Goal: Task Accomplishment & Management: Manage account settings

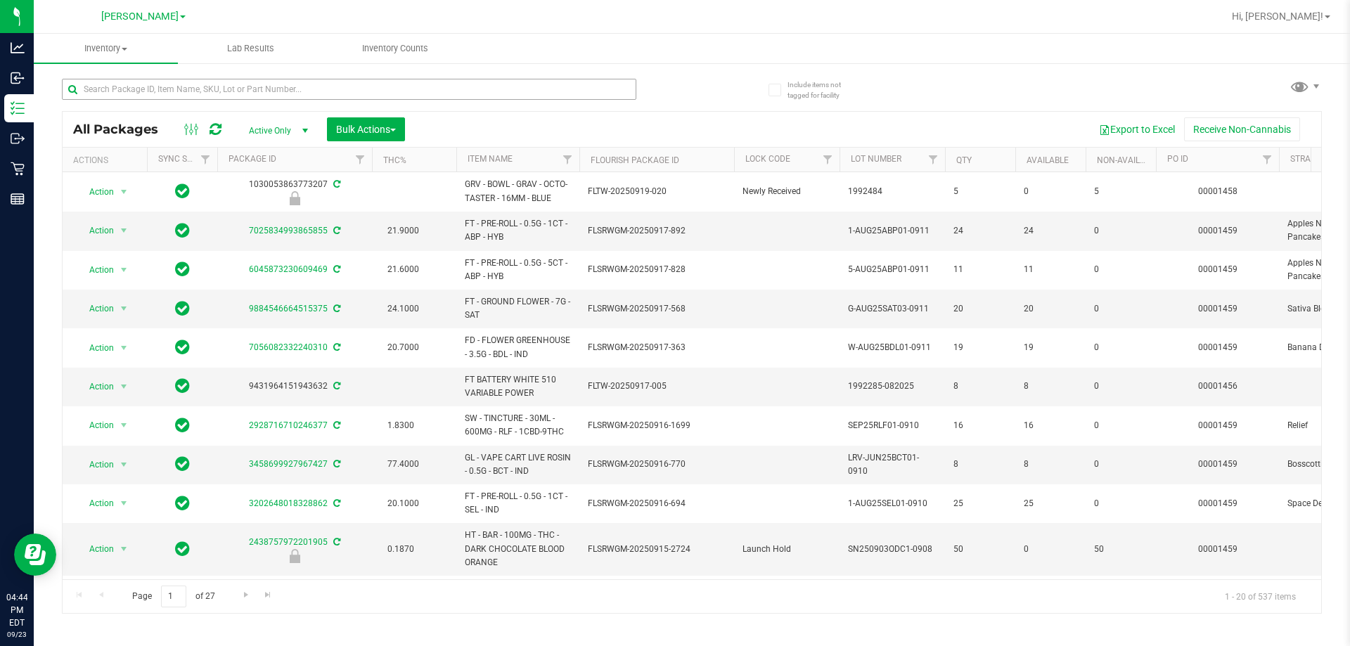
click at [248, 89] on input "text" at bounding box center [349, 89] width 574 height 21
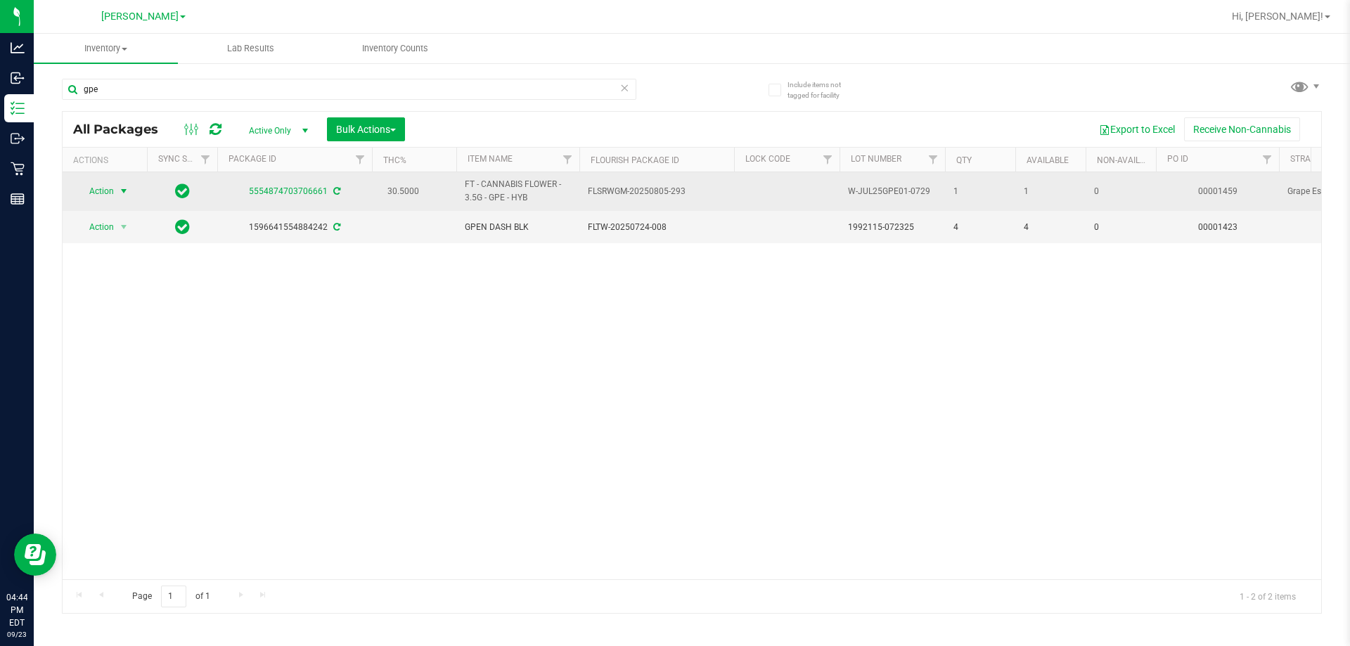
type input "gpe"
click at [112, 191] on span "Action" at bounding box center [96, 191] width 38 height 20
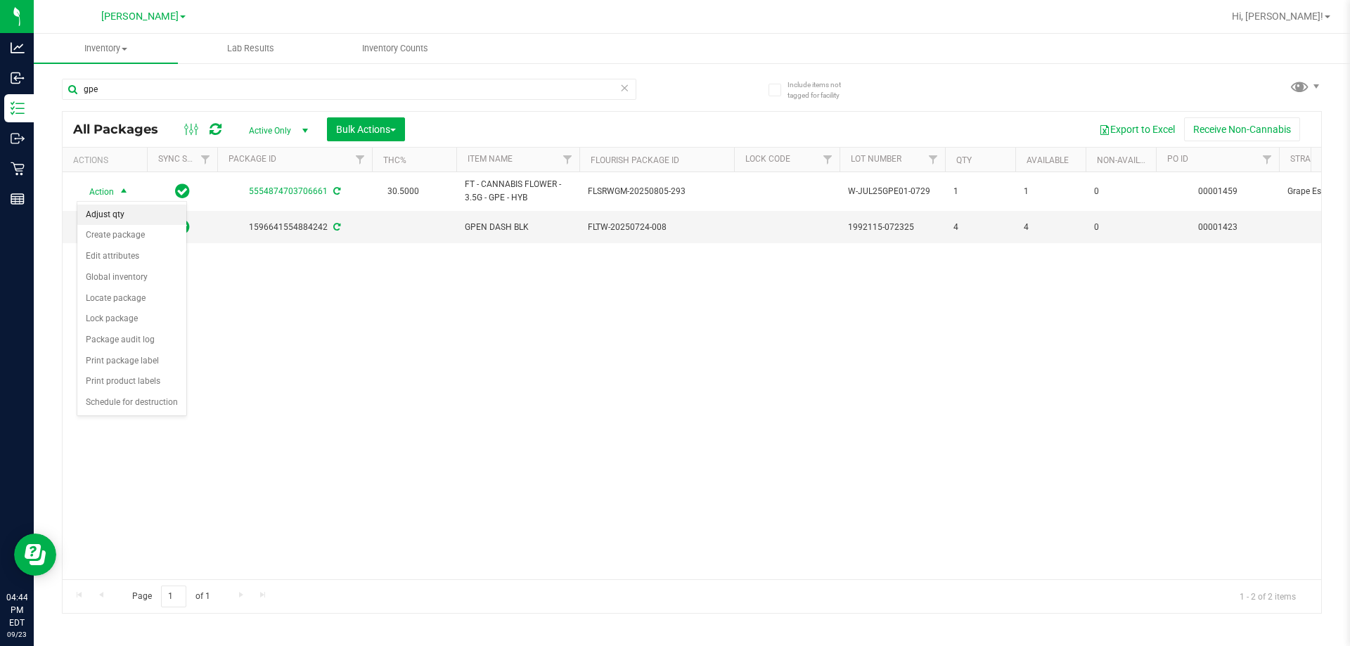
click at [110, 211] on li "Adjust qty" at bounding box center [131, 215] width 109 height 21
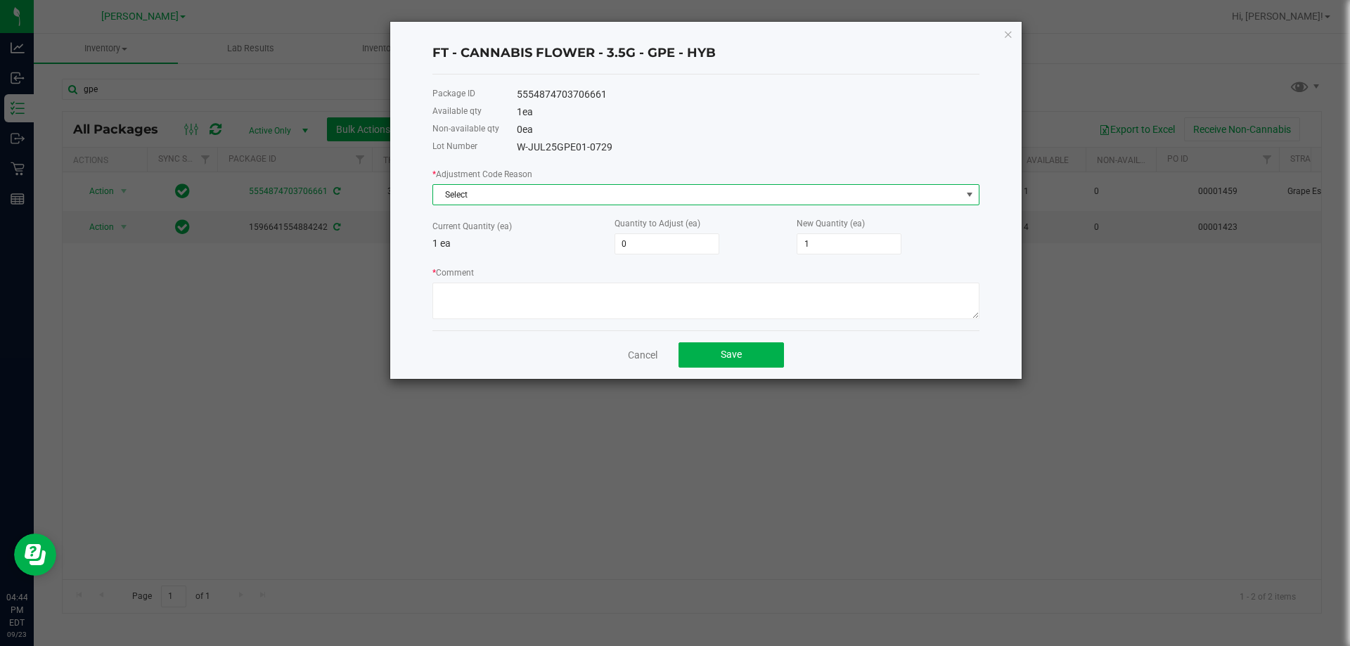
click at [489, 192] on span "Select" at bounding box center [697, 195] width 528 height 20
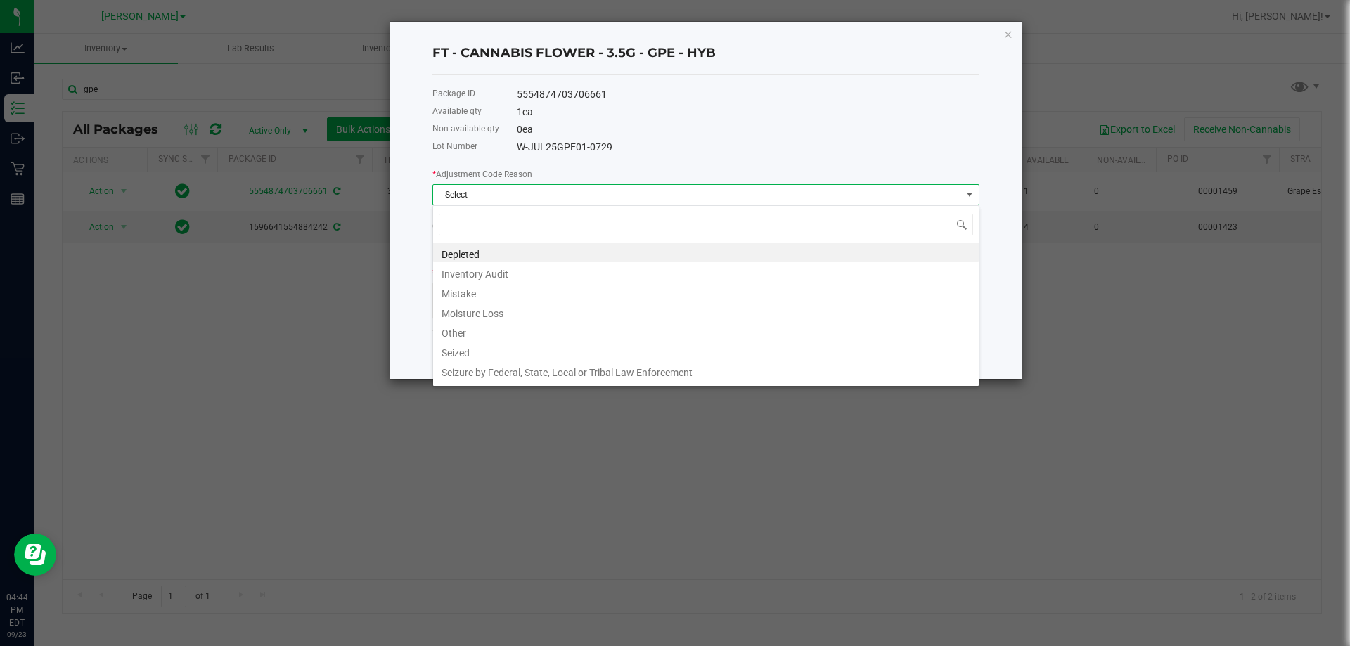
scroll to position [21, 547]
click at [457, 295] on li "Mistake" at bounding box center [706, 292] width 546 height 20
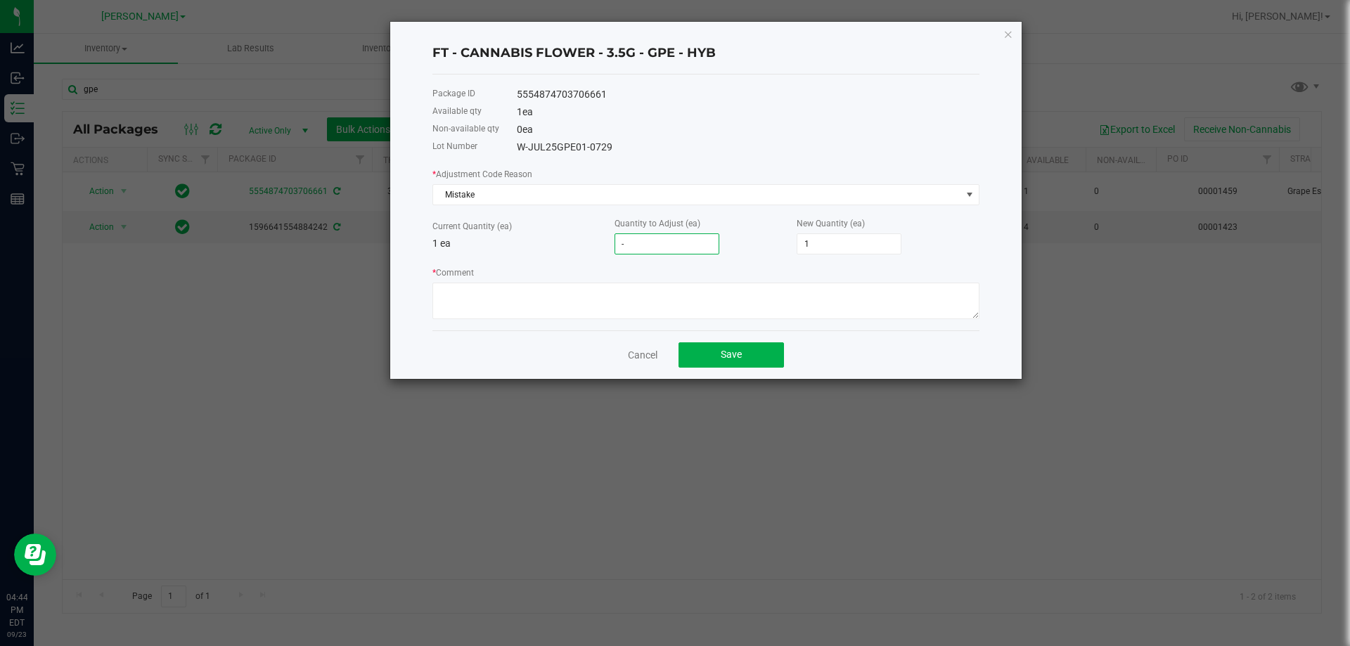
type input "-1"
type input "0"
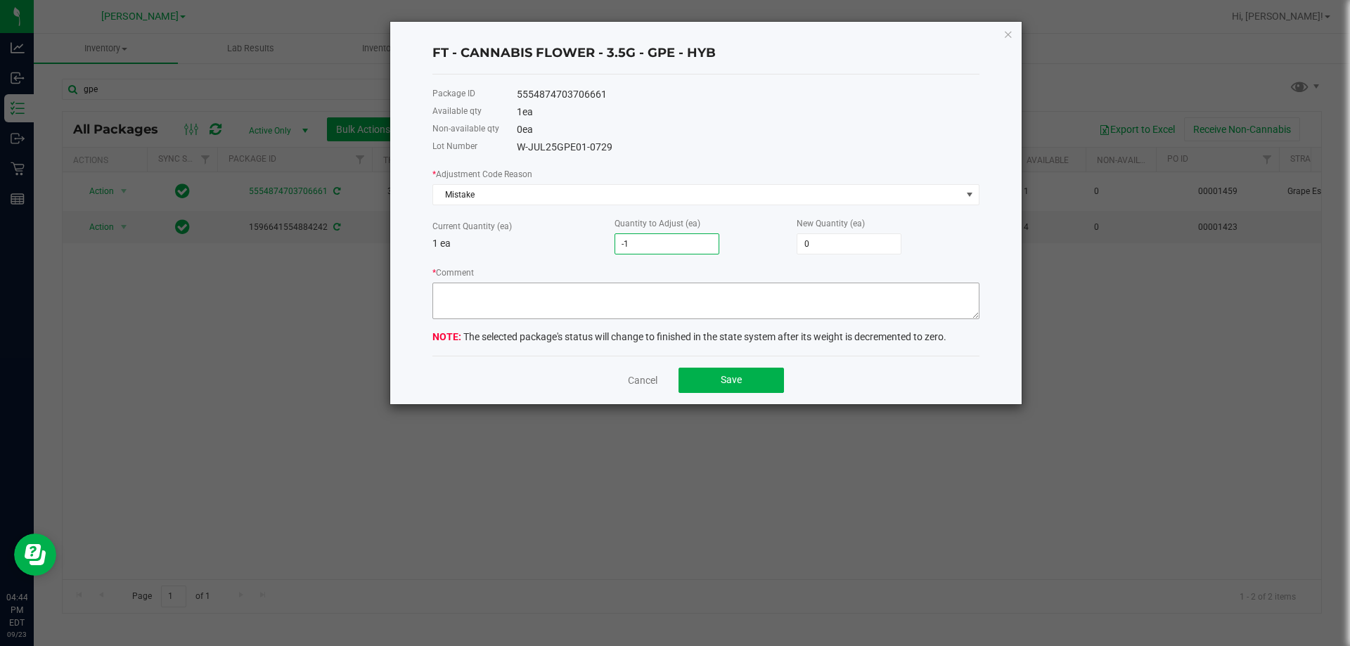
type input "-1"
click at [629, 287] on textarea "* Comment" at bounding box center [705, 301] width 547 height 37
drag, startPoint x: 570, startPoint y: 292, endPoint x: 418, endPoint y: 300, distance: 152.7
click at [418, 300] on div "FT - CANNABIS FLOWER - 3.5G - GPE - HYB Package ID 5554874703706661 Available q…" at bounding box center [705, 213] width 631 height 382
type textarea ","
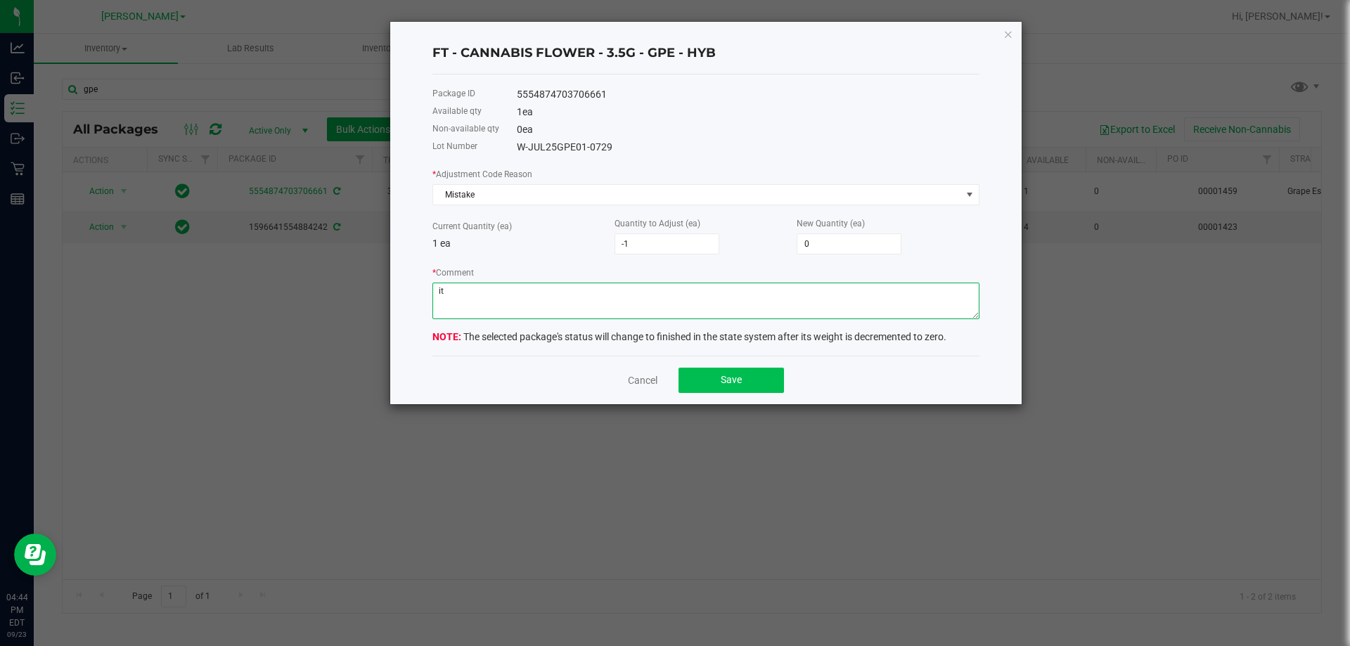
type textarea "i"
paste textarea "item sent out as another item"
drag, startPoint x: 789, startPoint y: 297, endPoint x: 408, endPoint y: 307, distance: 380.5
click at [408, 307] on div "FT - CANNABIS FLOWER - 3.5G - GPE - HYB Package ID 5554874703706661 Available q…" at bounding box center [705, 213] width 631 height 382
type textarea "item sent out as another item, investigated and corrected at time of discovery-…"
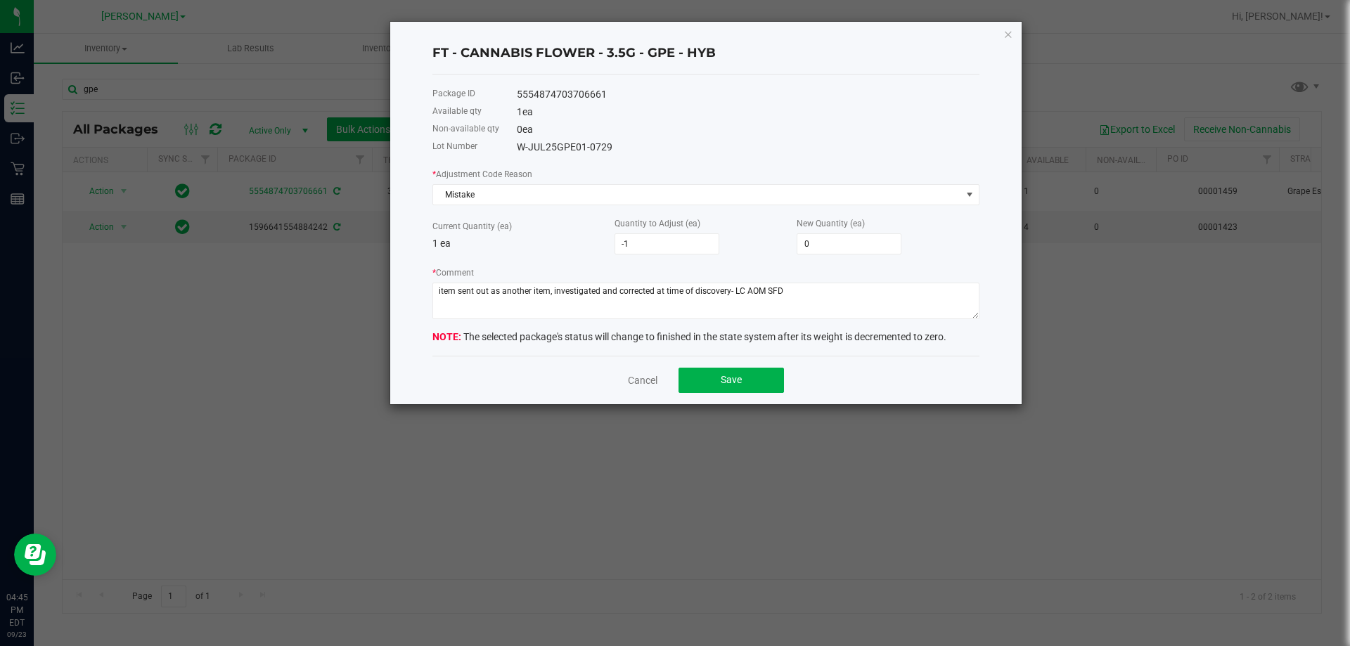
click at [537, 352] on div "Package ID 5554874703706661 Available qty 1 ea Non-available qty 0 ea Lot Numbe…" at bounding box center [705, 215] width 547 height 281
click at [675, 381] on button "Save" at bounding box center [730, 380] width 105 height 25
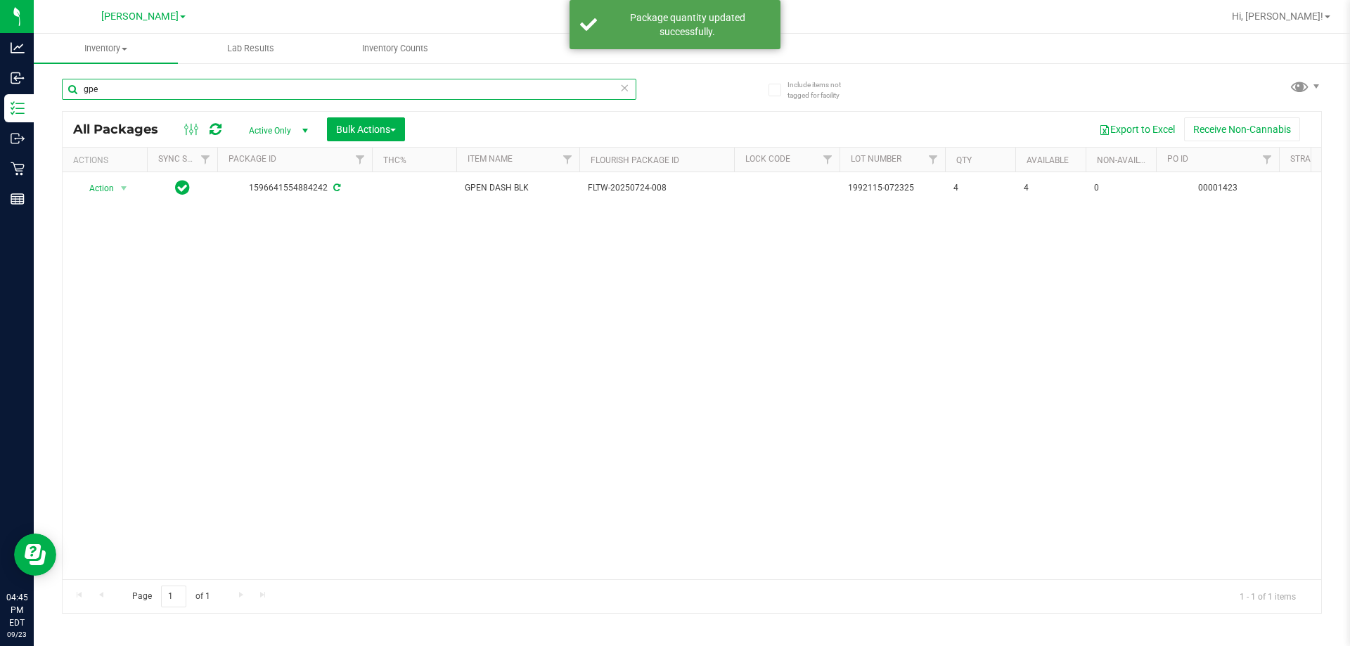
drag, startPoint x: 106, startPoint y: 92, endPoint x: 67, endPoint y: 89, distance: 38.8
click at [67, 89] on input "gpe" at bounding box center [349, 89] width 574 height 21
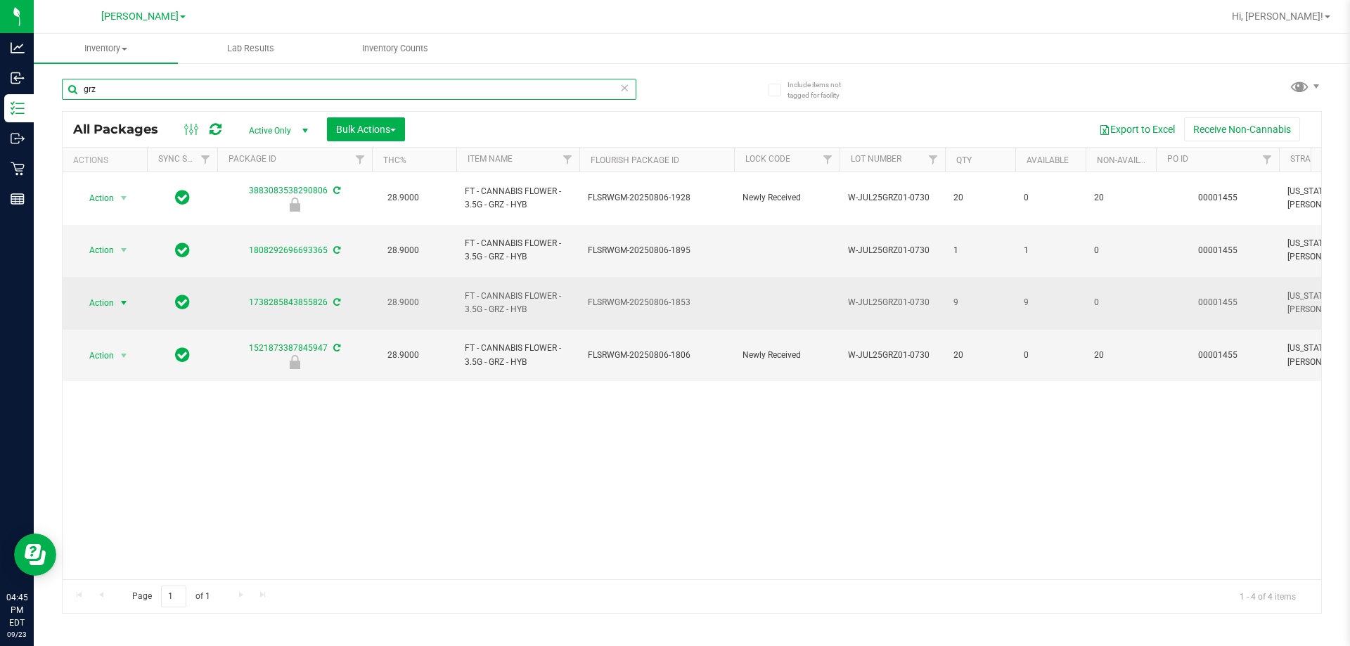
type input "grz"
click at [120, 297] on span "select" at bounding box center [123, 302] width 11 height 11
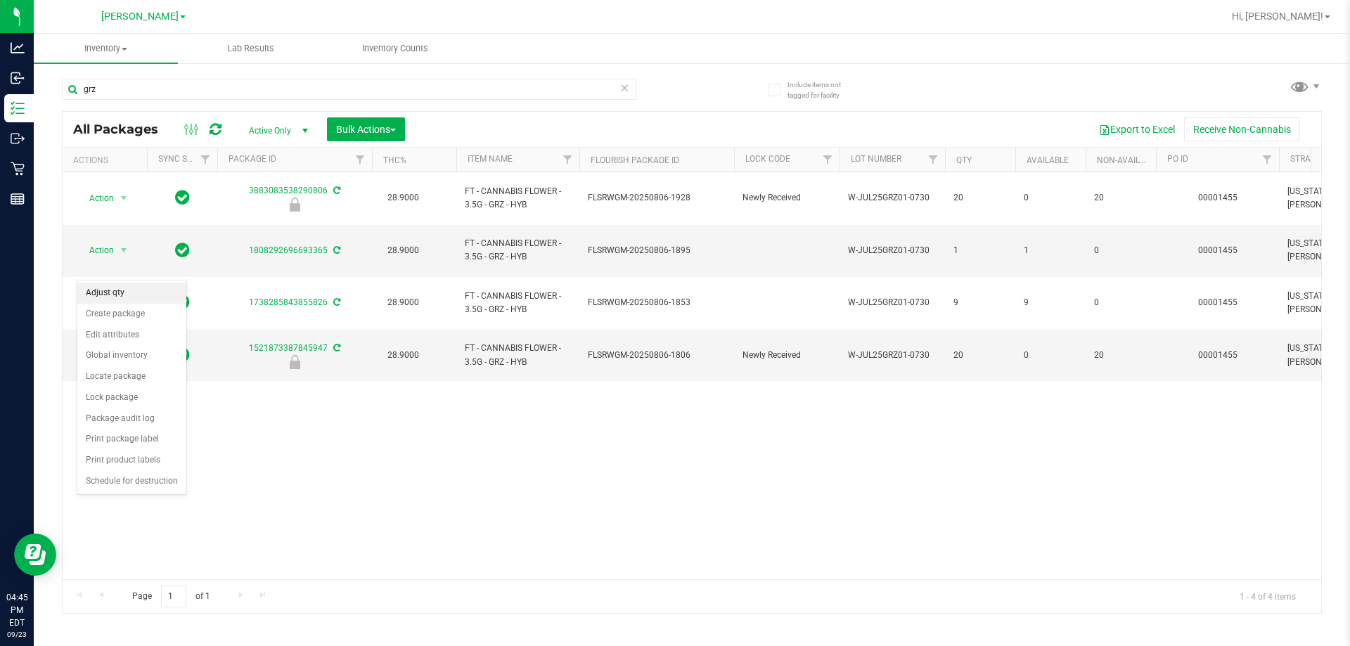
click at [134, 291] on li "Adjust qty" at bounding box center [131, 293] width 109 height 21
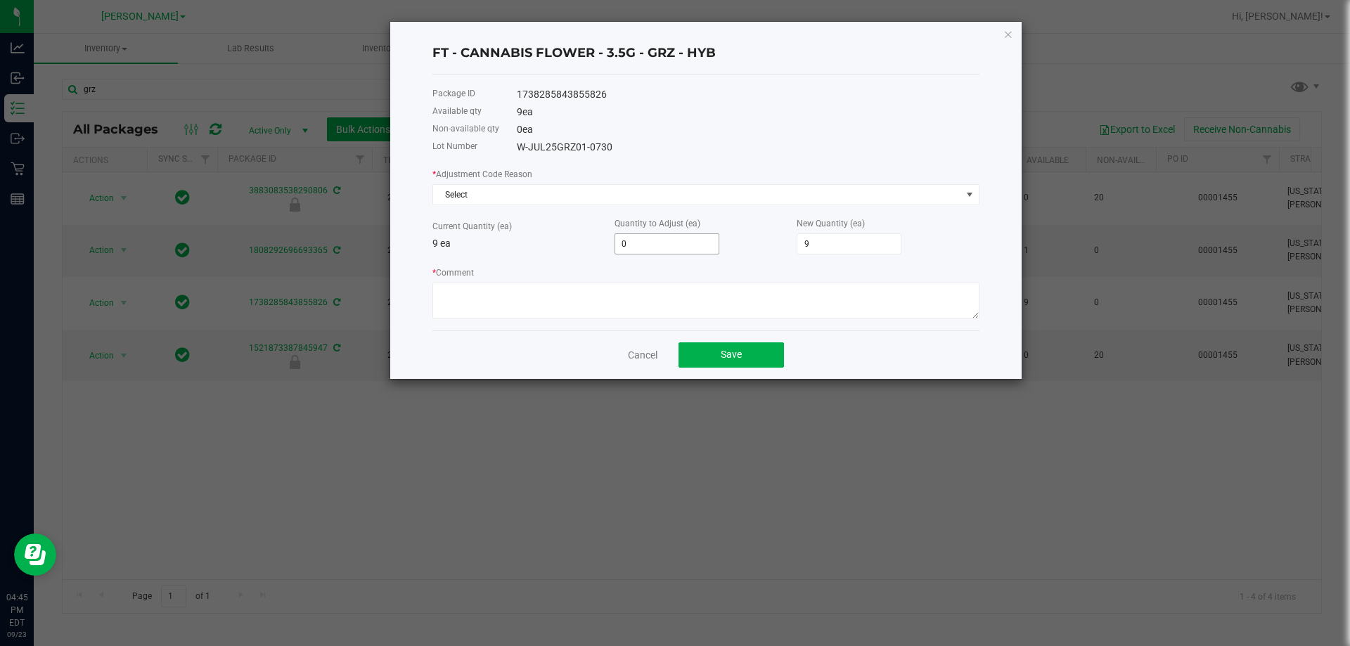
click at [636, 235] on input "0" at bounding box center [666, 244] width 103 height 20
type input "1"
type input "10"
type input "1"
click at [562, 237] on p "9 ea" at bounding box center [523, 243] width 182 height 15
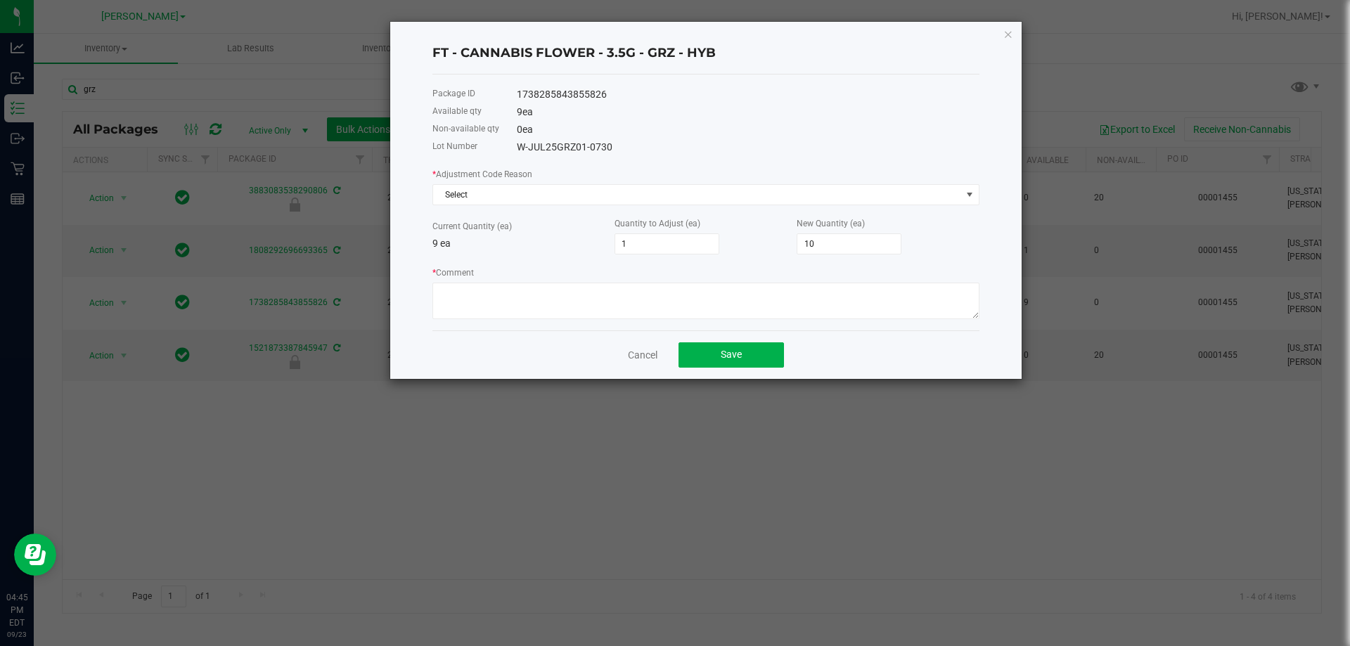
click at [558, 237] on p "9 ea" at bounding box center [523, 243] width 182 height 15
click at [584, 232] on div "Current Quantity (ea) 9 ea" at bounding box center [523, 235] width 182 height 32
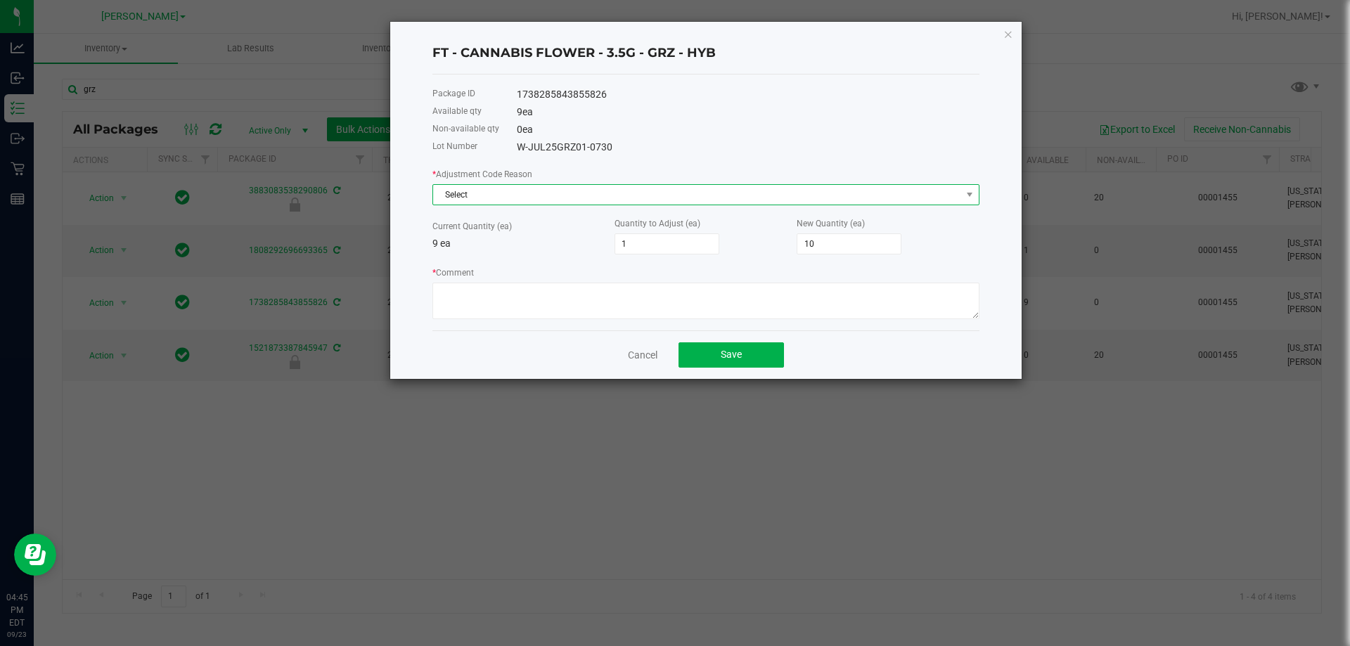
click at [470, 197] on span "Select" at bounding box center [697, 195] width 528 height 20
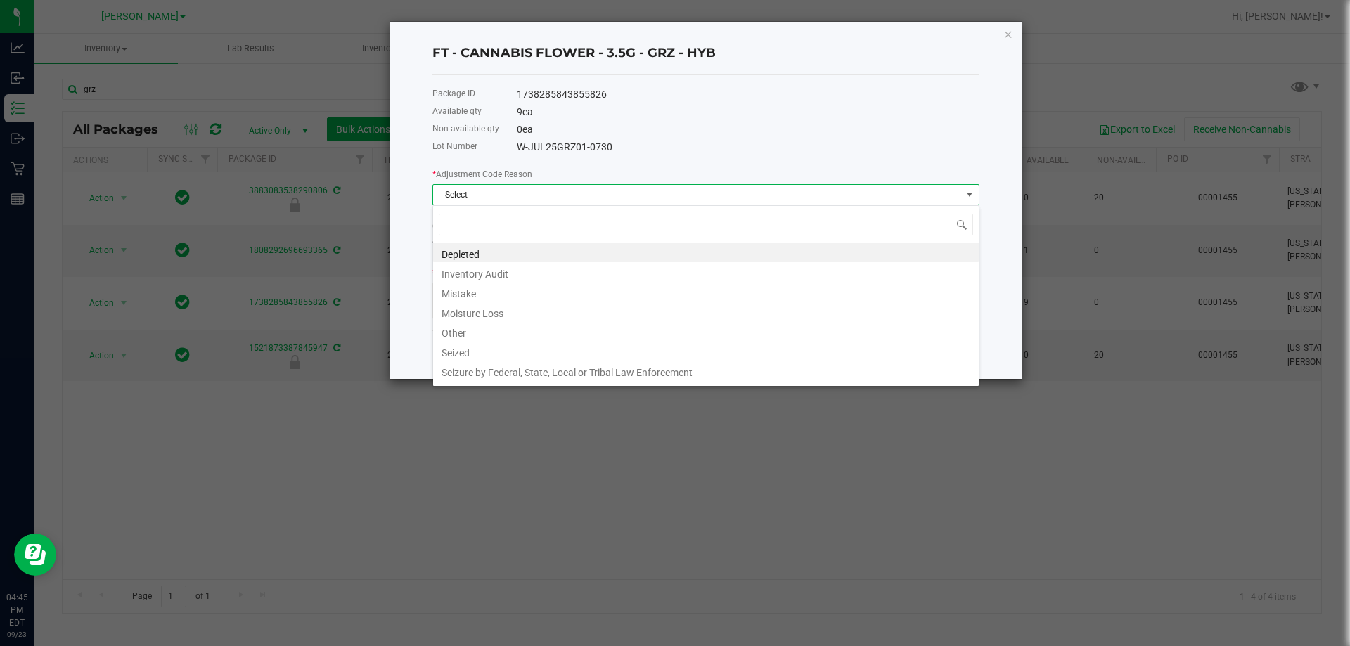
scroll to position [21, 547]
click at [472, 294] on li "Mistake" at bounding box center [706, 292] width 546 height 20
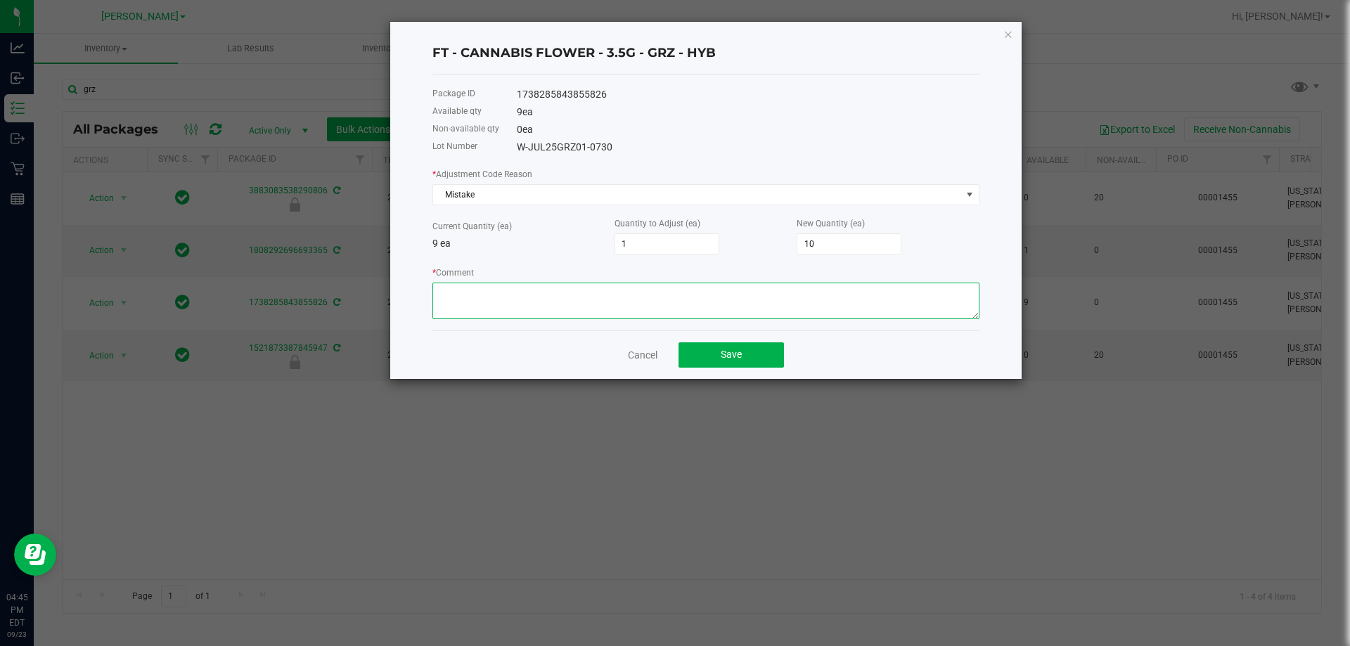
click at [470, 290] on textarea "* Comment" at bounding box center [705, 301] width 547 height 37
paste textarea "item sent out as another item, investigated and corrected at time of discovery-…"
type textarea "item sent out as another item, investigated and corrected at time of discovery-…"
click at [675, 356] on span "Save" at bounding box center [731, 354] width 21 height 11
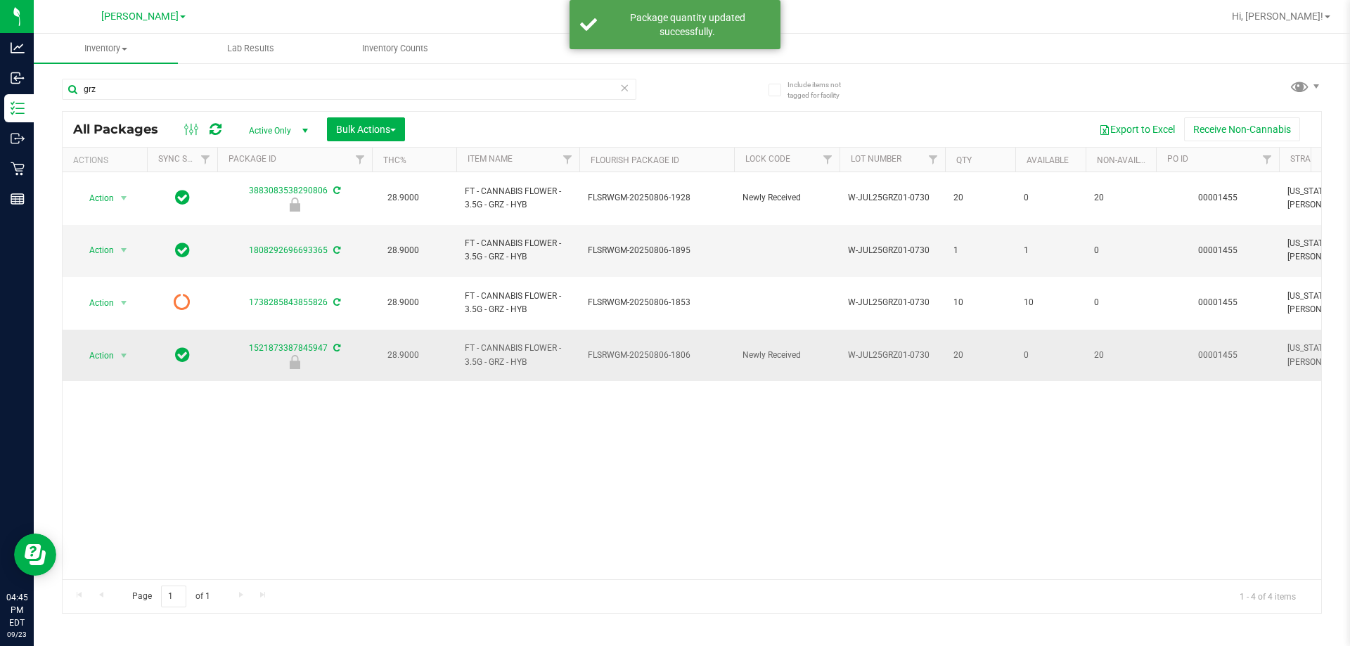
drag, startPoint x: 746, startPoint y: 448, endPoint x: 632, endPoint y: 294, distance: 191.5
click at [675, 439] on div "Action Action Edit attributes Global inventory Locate package Package audit log…" at bounding box center [692, 375] width 1259 height 407
click at [596, 405] on div "Action Action Edit attributes Global inventory Locate package Package audit log…" at bounding box center [692, 375] width 1259 height 407
click at [380, 425] on div "Action Action Edit attributes Global inventory Locate package Package audit log…" at bounding box center [692, 375] width 1259 height 407
click at [409, 392] on div "Action Action Edit attributes Global inventory Locate package Package audit log…" at bounding box center [692, 375] width 1259 height 407
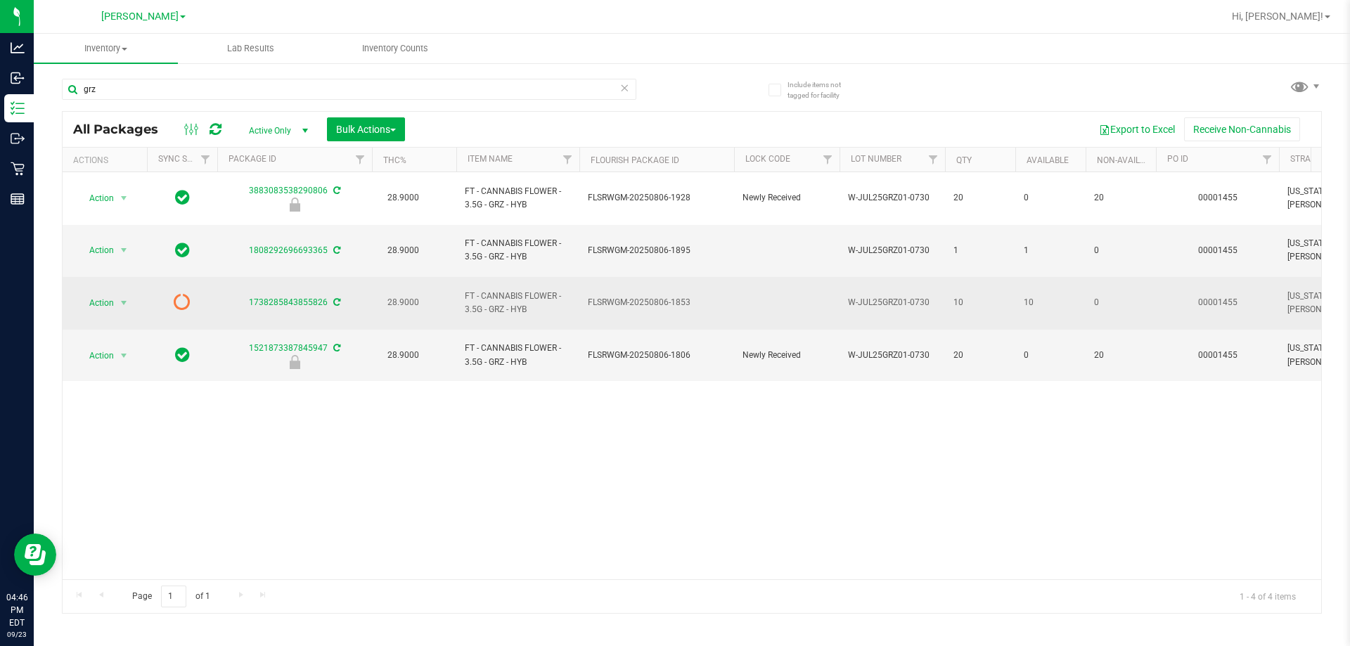
click at [187, 293] on icon at bounding box center [182, 301] width 17 height 17
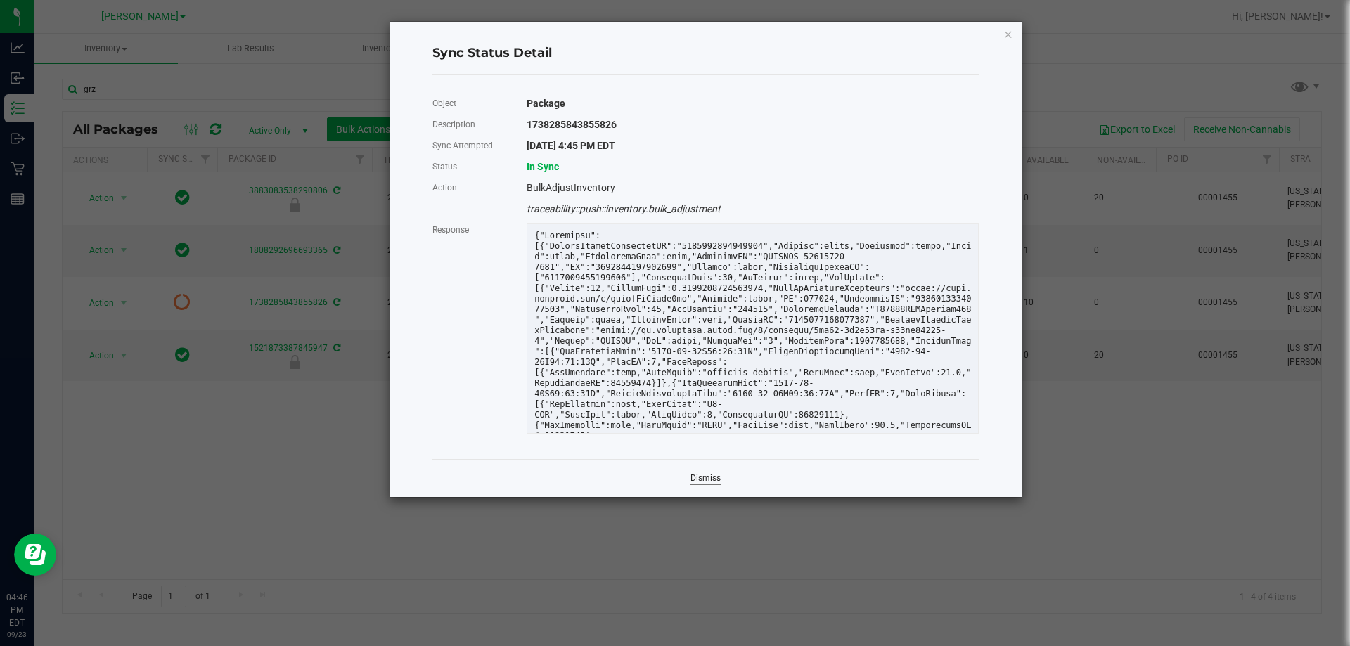
click at [675, 476] on link "Dismiss" at bounding box center [705, 478] width 30 height 12
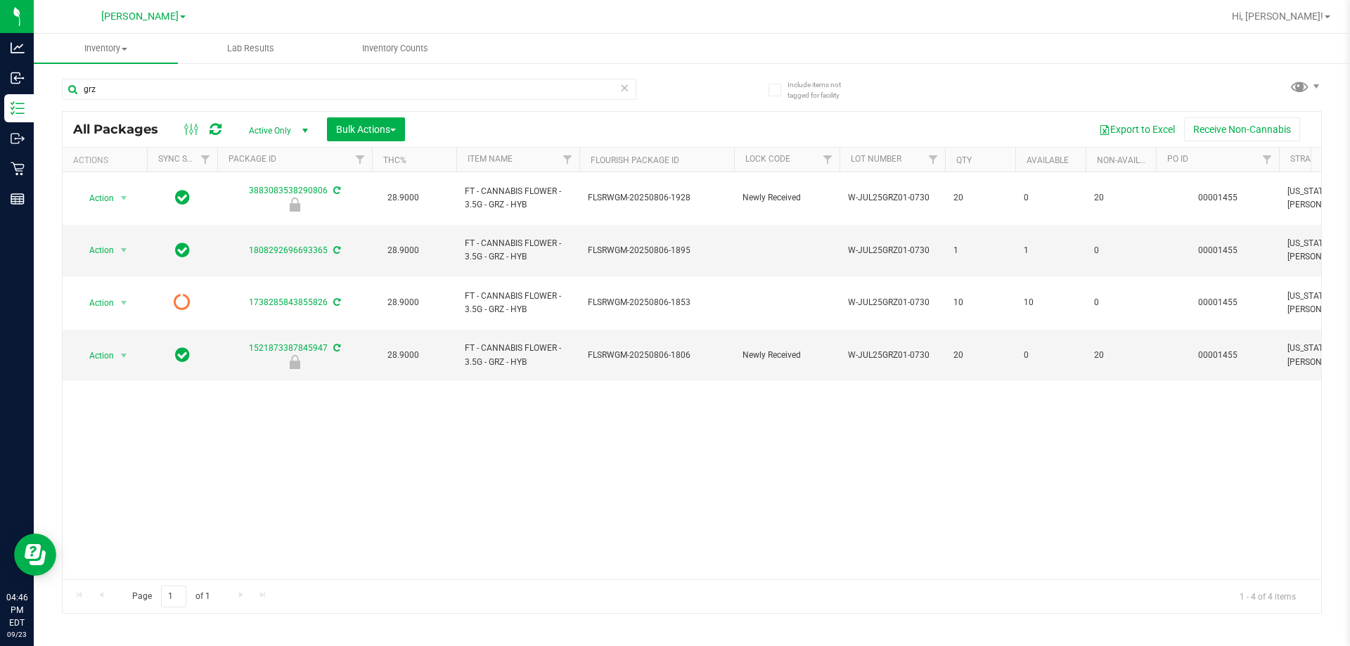
click at [675, 472] on div "Action Action Edit attributes Global inventory Locate package Package audit log…" at bounding box center [692, 375] width 1259 height 407
drag, startPoint x: 499, startPoint y: 489, endPoint x: 484, endPoint y: 470, distance: 23.9
click at [484, 470] on div "Action Action Edit attributes Global inventory Locate package Package audit log…" at bounding box center [692, 375] width 1259 height 407
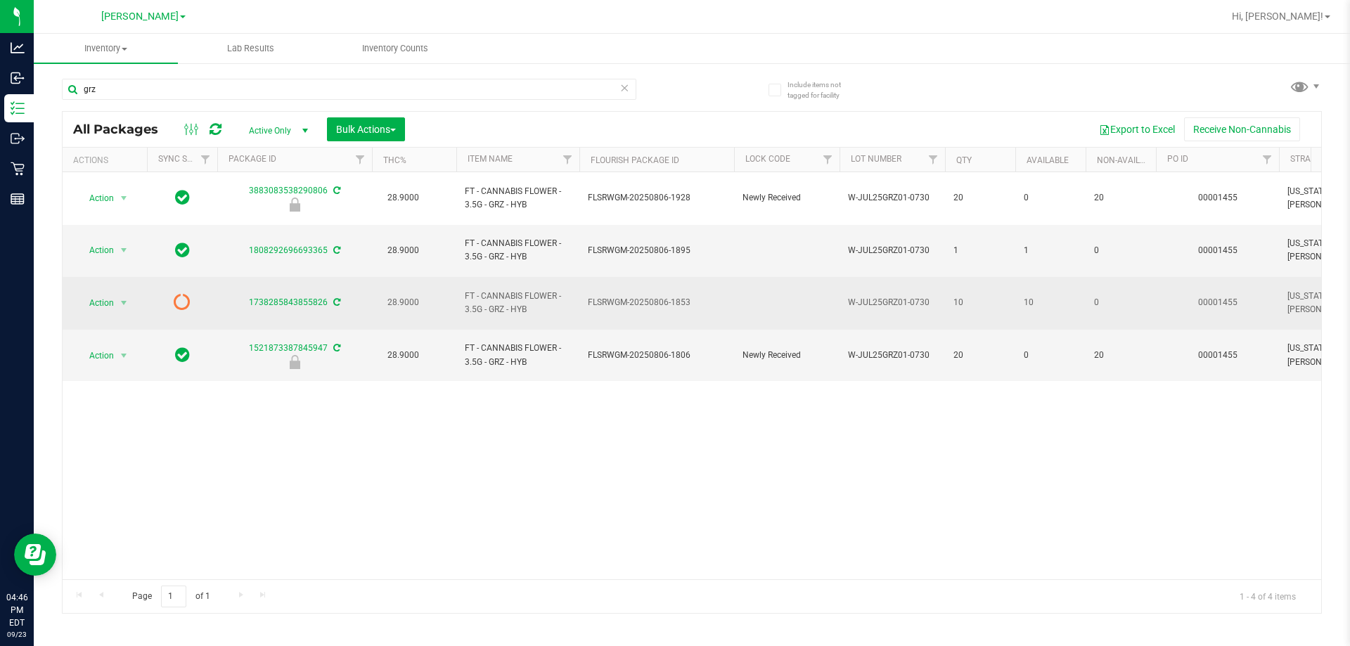
click at [186, 293] on icon at bounding box center [182, 301] width 17 height 17
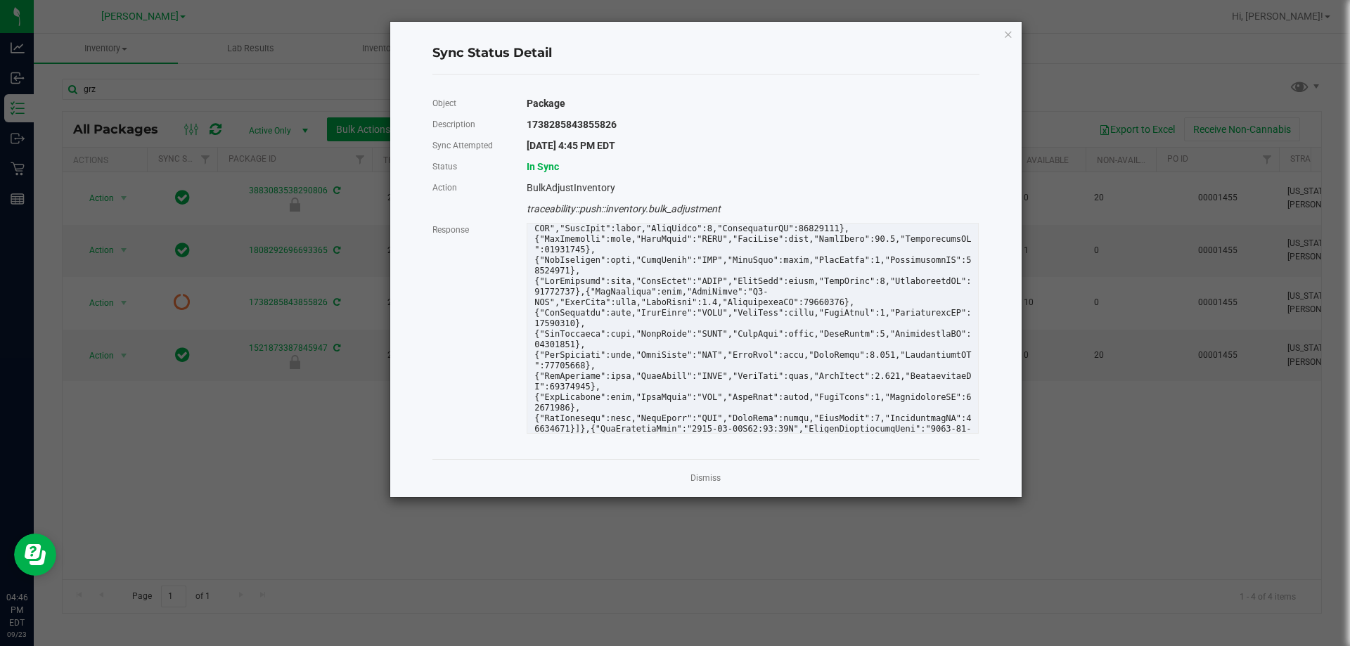
scroll to position [70, 0]
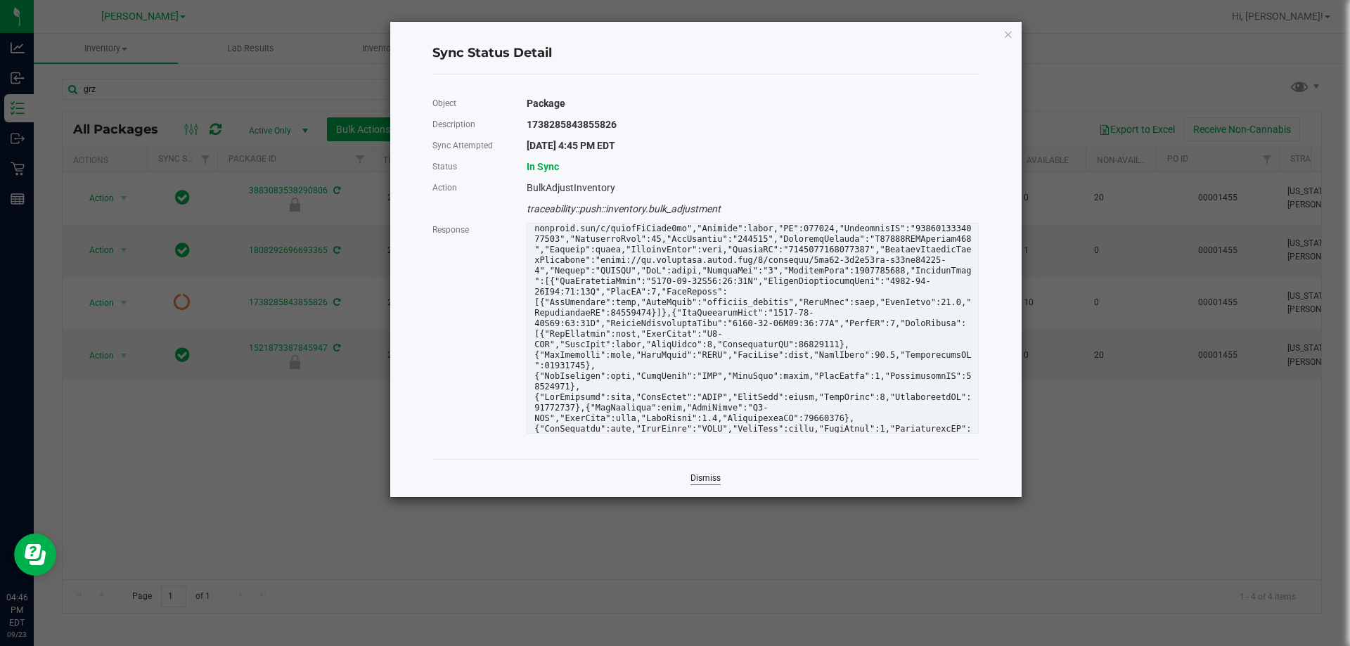
click at [675, 479] on link "Dismiss" at bounding box center [705, 478] width 30 height 12
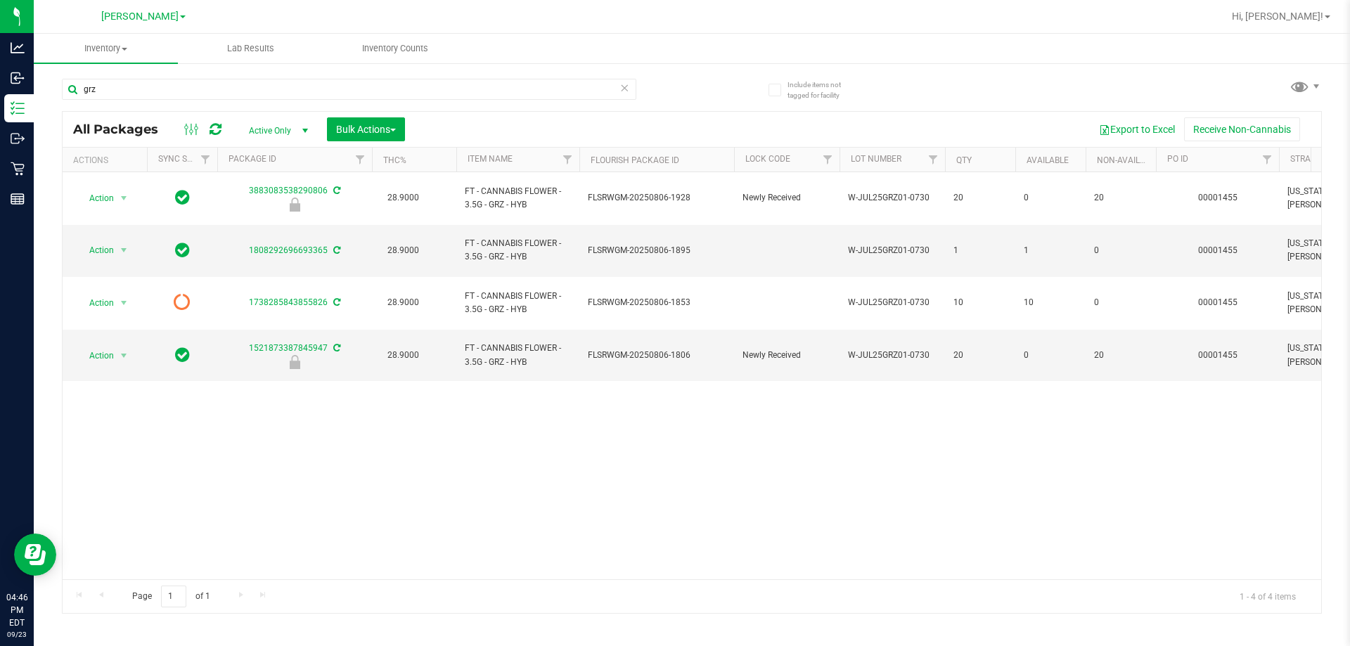
drag, startPoint x: 745, startPoint y: 484, endPoint x: 711, endPoint y: 451, distance: 47.7
click at [675, 467] on div "Action Action Edit attributes Global inventory Locate package Package audit log…" at bounding box center [692, 375] width 1259 height 407
click at [659, 493] on div "Action Action Edit attributes Global inventory Locate package Package audit log…" at bounding box center [692, 375] width 1259 height 407
click at [475, 487] on div "Action Action Edit attributes Global inventory Locate package Package audit log…" at bounding box center [692, 375] width 1259 height 407
drag, startPoint x: 119, startPoint y: 95, endPoint x: 55, endPoint y: 95, distance: 64.0
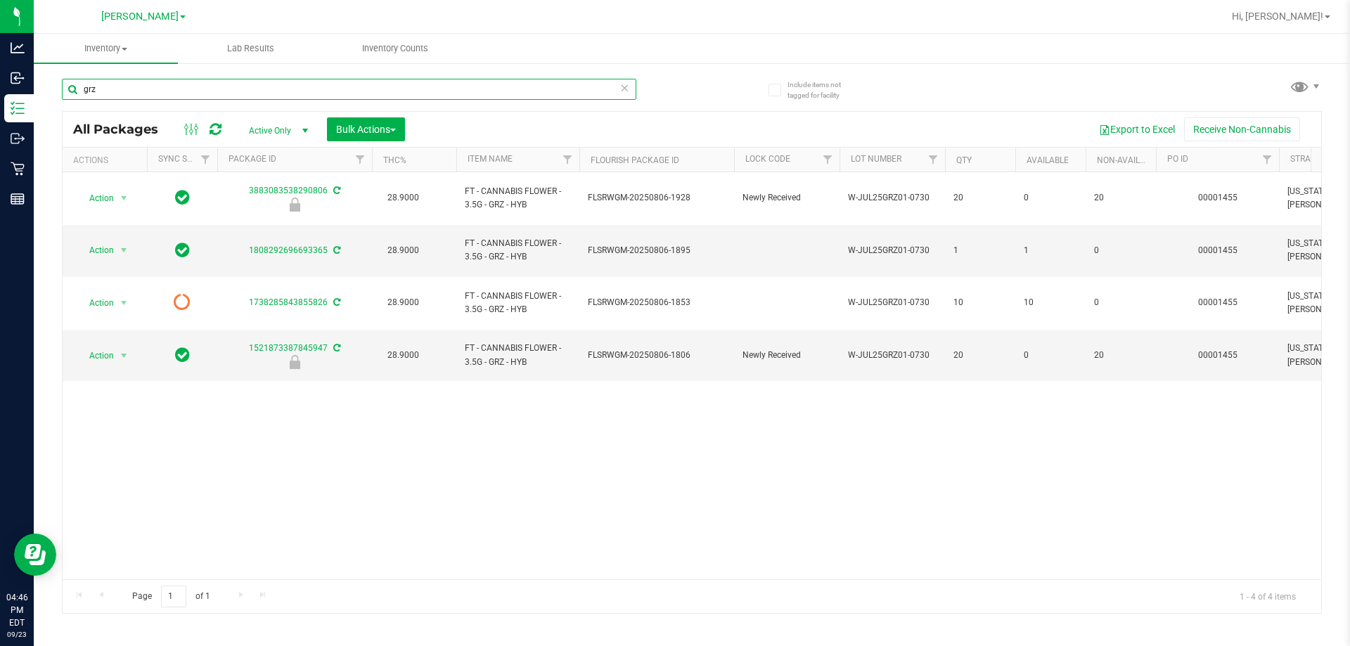
click at [55, 95] on div "Include items not tagged for facility grz All Packages Active Only Active Only …" at bounding box center [692, 276] width 1316 height 429
click at [374, 455] on div "Action Action Edit attributes Global inventory Locate package Package audit log…" at bounding box center [692, 375] width 1259 height 407
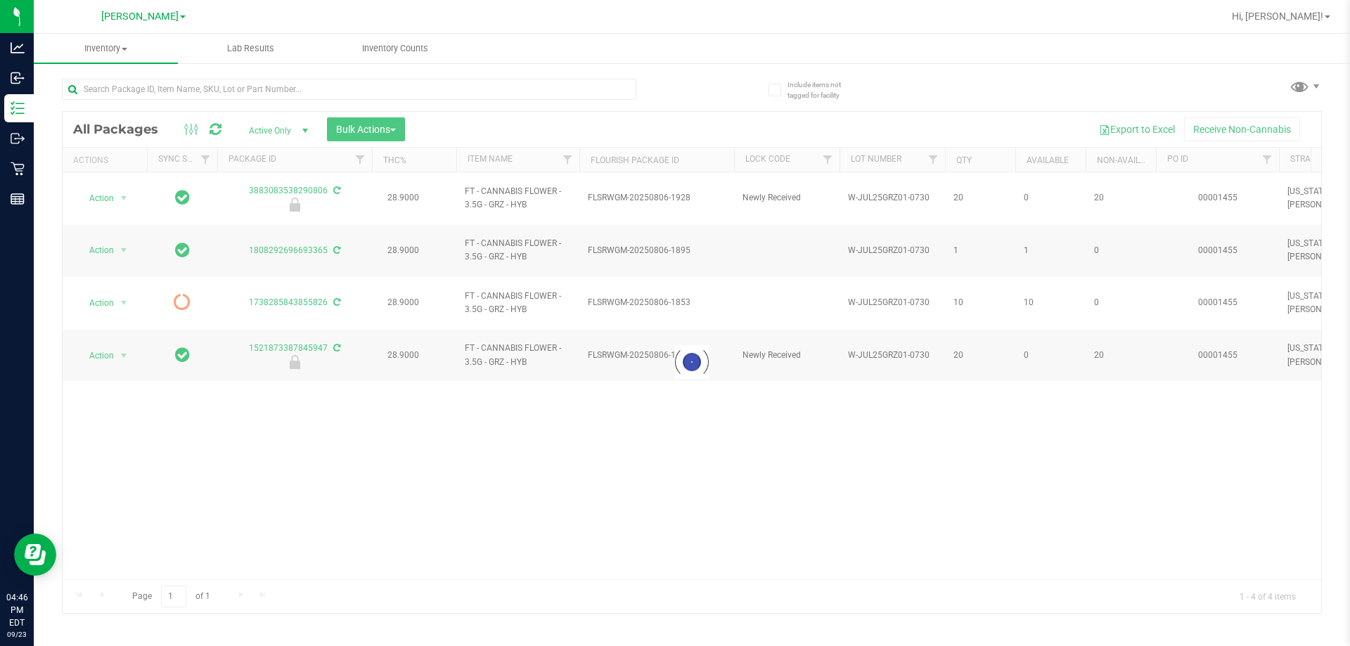
click at [498, 432] on div at bounding box center [692, 362] width 1259 height 501
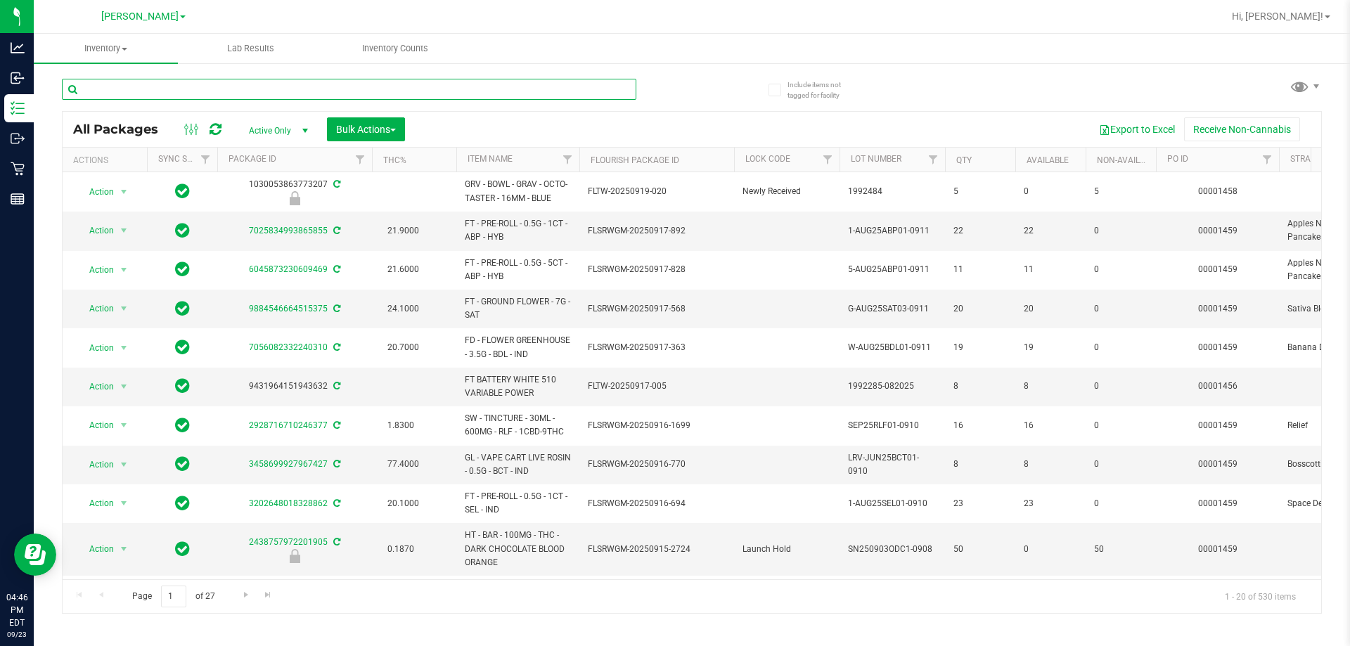
click at [162, 83] on input "text" at bounding box center [349, 89] width 574 height 21
type input "grz"
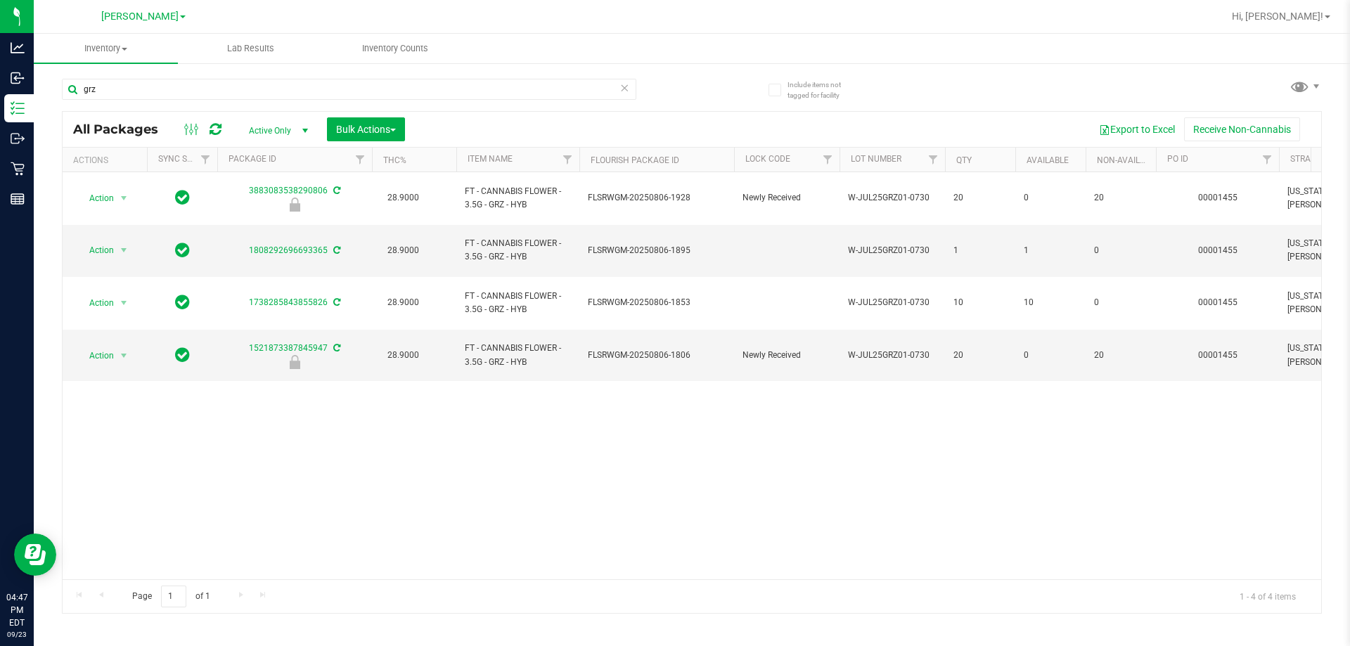
click at [667, 452] on div "Action Action Edit attributes Global inventory Locate package Package audit log…" at bounding box center [692, 375] width 1259 height 407
click at [597, 427] on div "Action Action Edit attributes Global inventory Locate package Package audit log…" at bounding box center [692, 375] width 1259 height 407
click at [596, 408] on div "Action Action Edit attributes Global inventory Locate package Package audit log…" at bounding box center [692, 375] width 1259 height 407
click at [516, 354] on div "Action Action Edit attributes Global inventory Locate package Package audit log…" at bounding box center [692, 375] width 1259 height 407
click at [581, 424] on div "Action Action Edit attributes Global inventory Locate package Package audit log…" at bounding box center [692, 375] width 1259 height 407
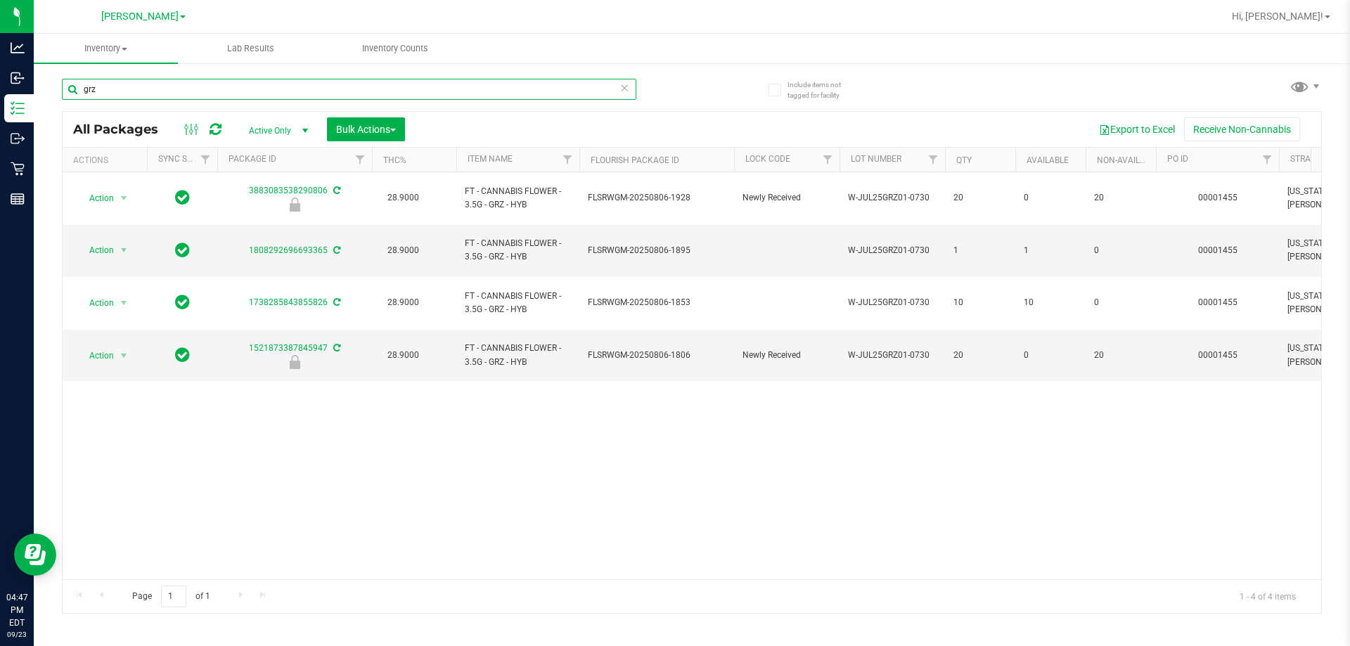
drag, startPoint x: 94, startPoint y: 88, endPoint x: 560, endPoint y: 11, distance: 473.1
click at [54, 86] on div "Include items not tagged for facility grz All Packages Active Only Active Only …" at bounding box center [692, 276] width 1316 height 429
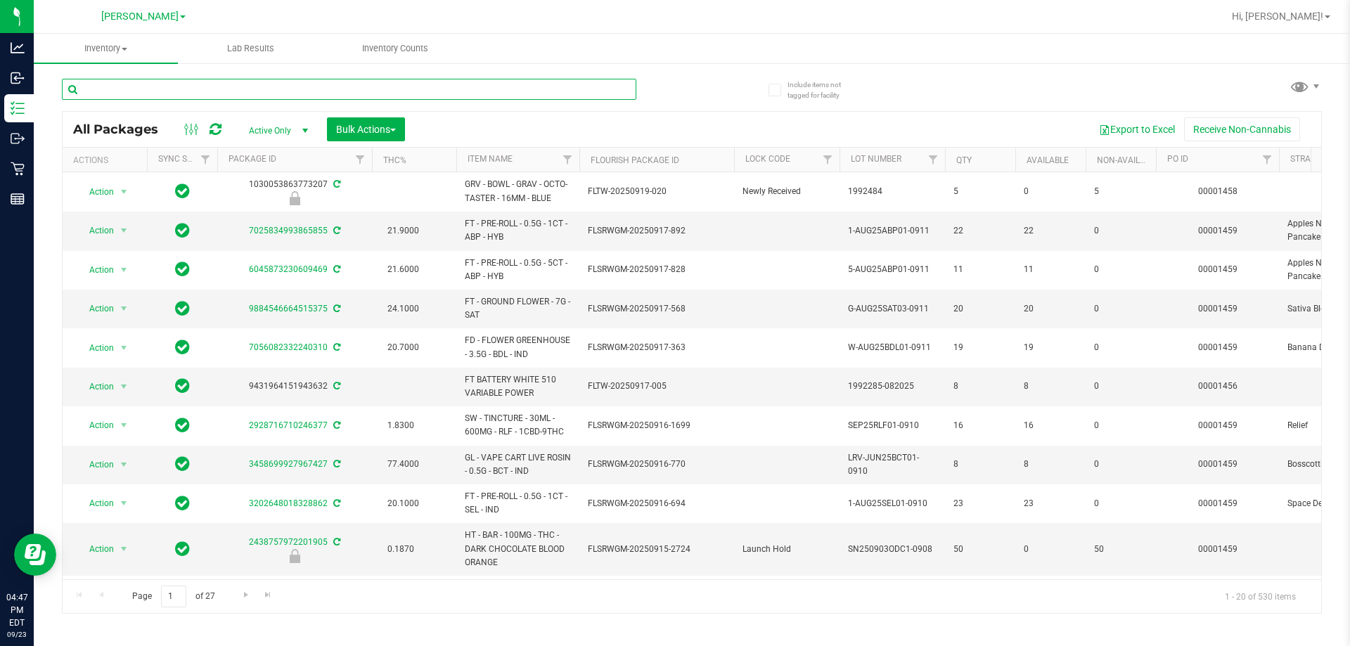
click at [141, 90] on input "text" at bounding box center [349, 89] width 574 height 21
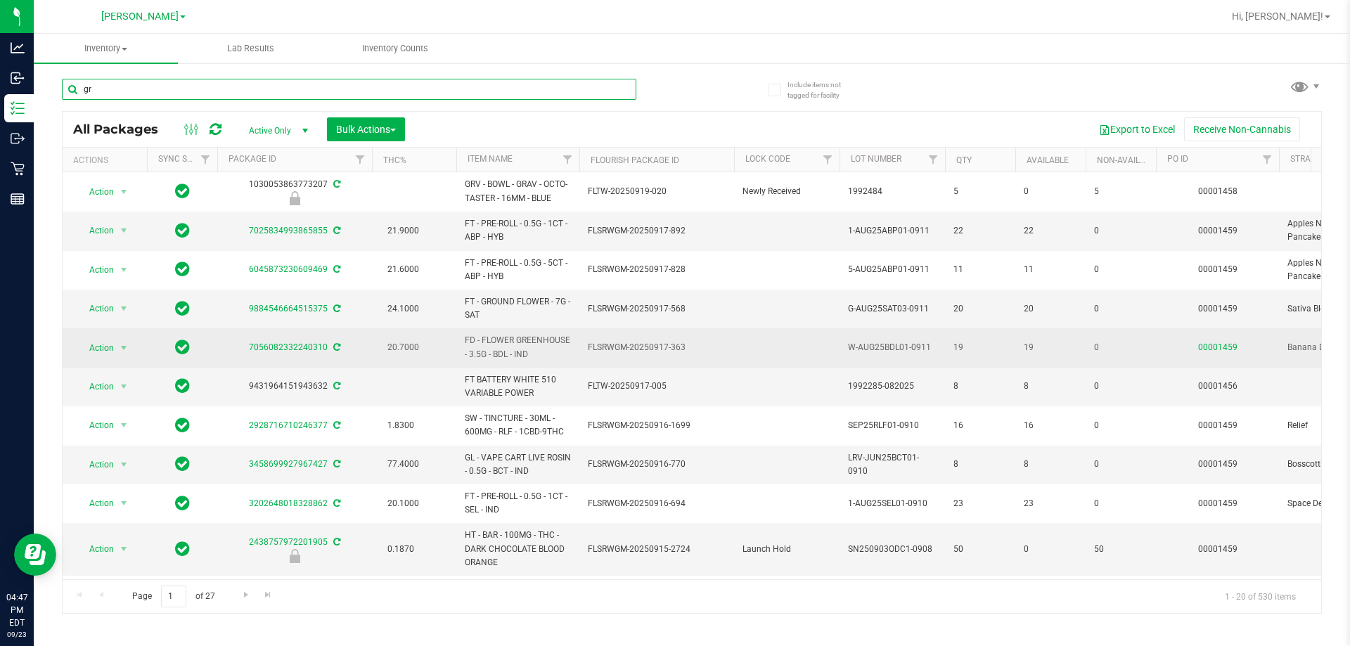
type input "grz"
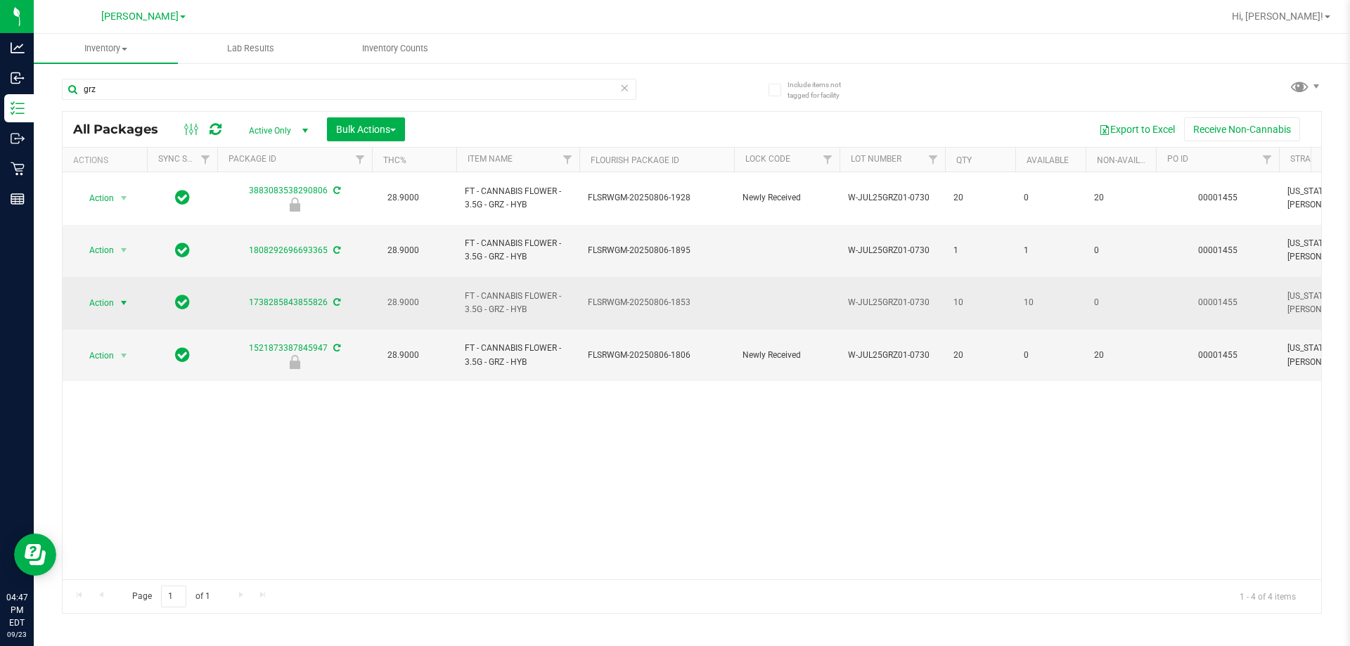
click at [120, 297] on span "select" at bounding box center [123, 302] width 11 height 11
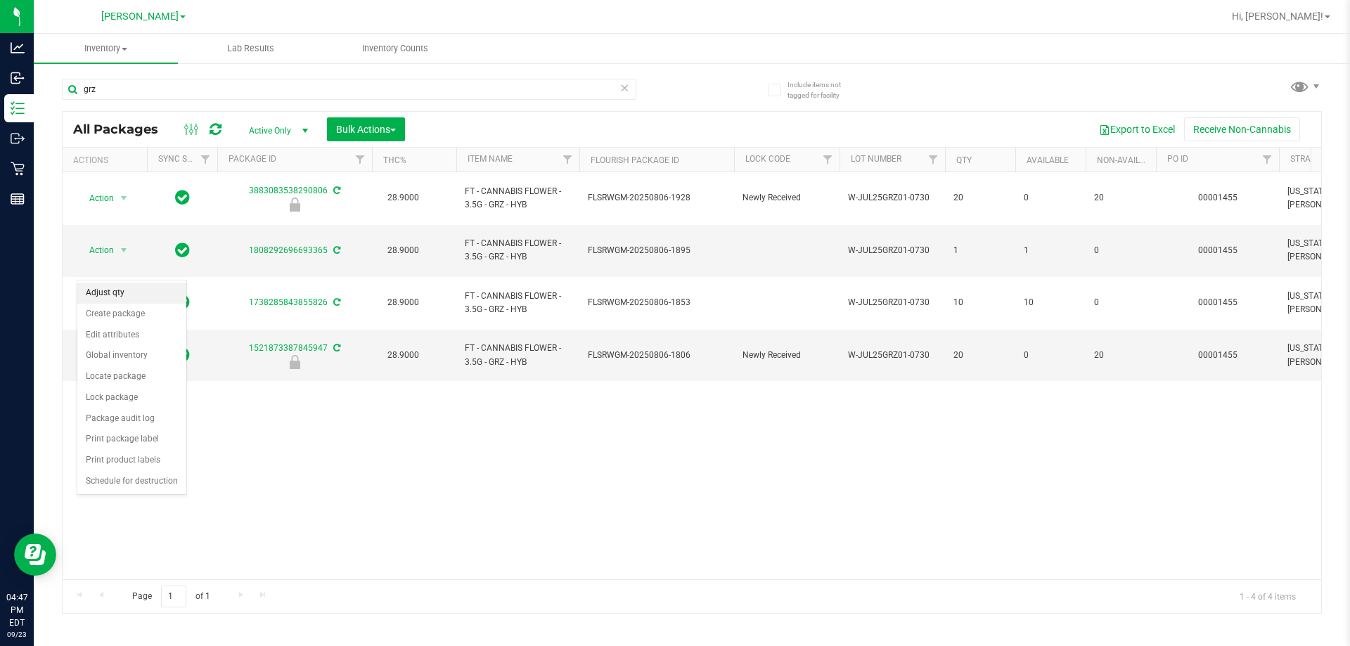
click at [123, 291] on li "Adjust qty" at bounding box center [131, 293] width 109 height 21
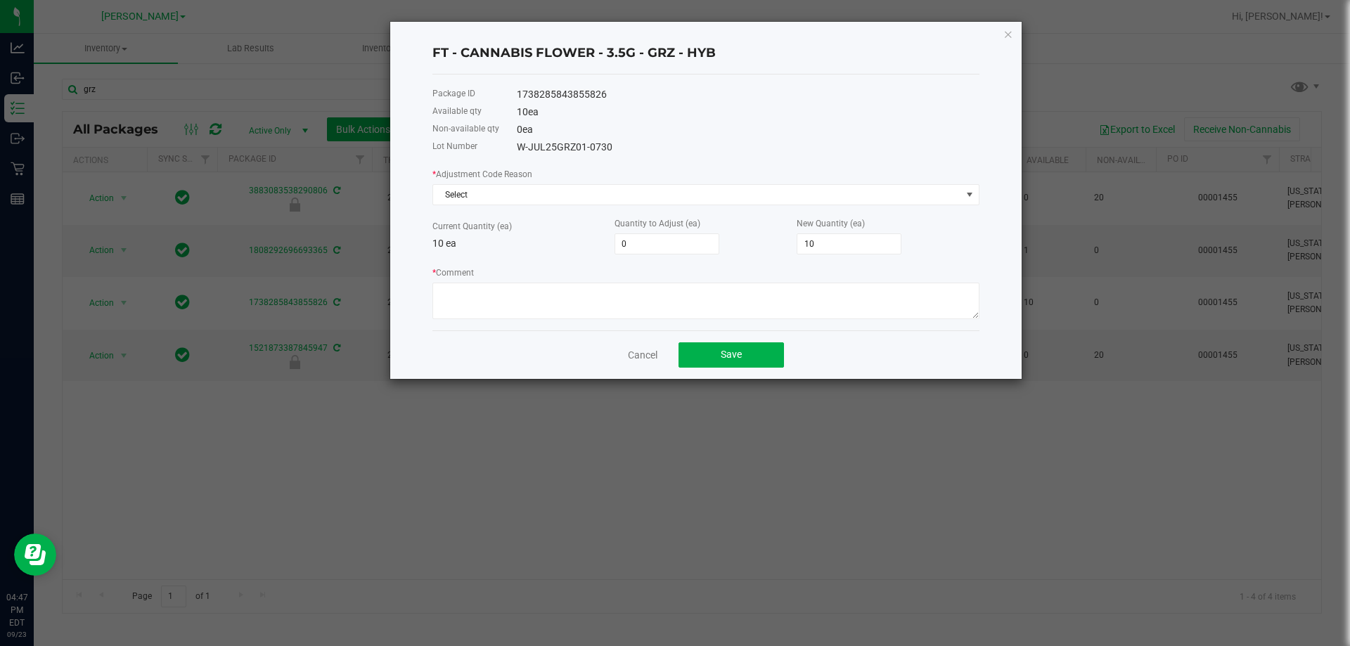
click at [629, 342] on div "Cancel Save" at bounding box center [705, 354] width 547 height 49
click at [635, 354] on link "Cancel" at bounding box center [643, 355] width 30 height 14
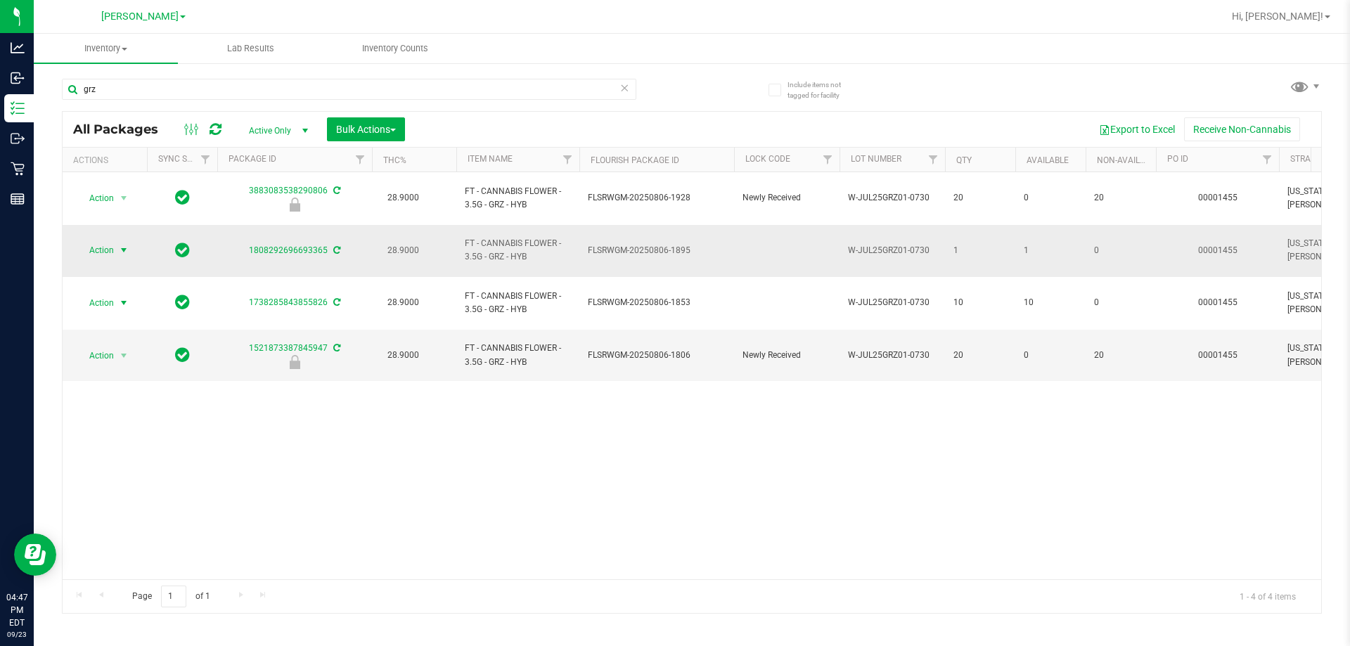
click at [112, 240] on span "Action" at bounding box center [96, 250] width 38 height 20
click at [112, 249] on li "Adjust qty" at bounding box center [131, 254] width 109 height 21
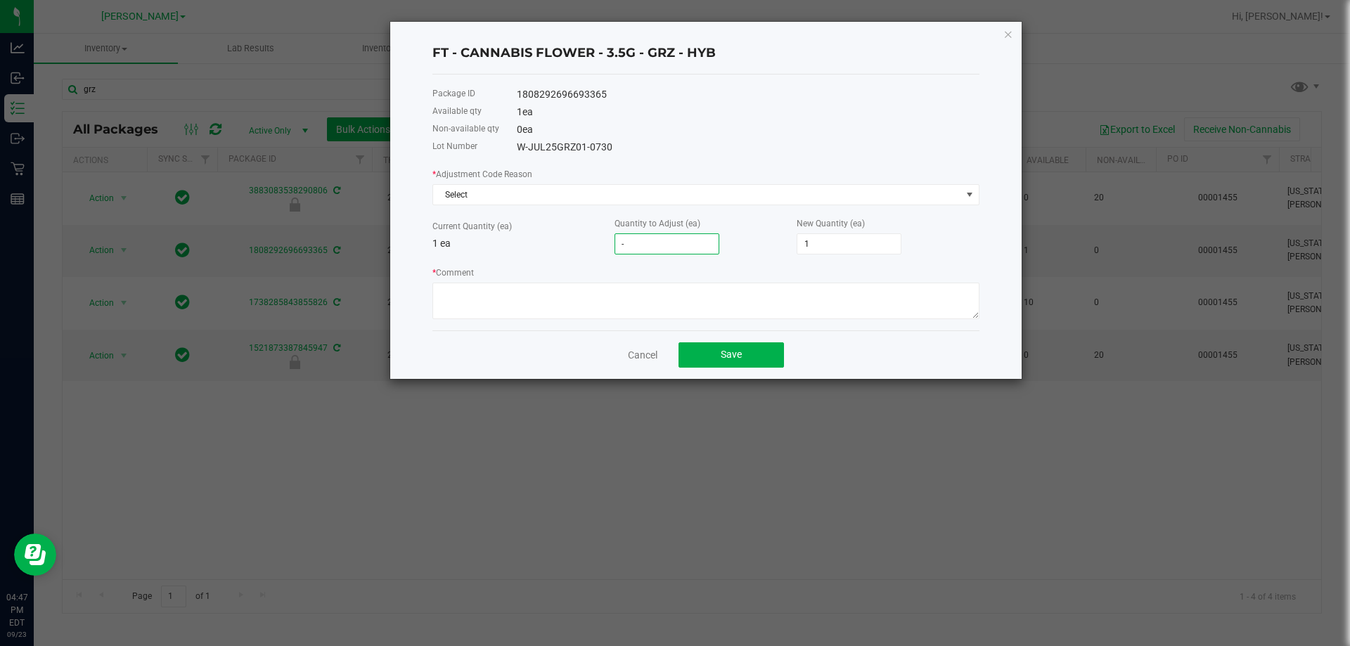
type input "-1"
type input "0"
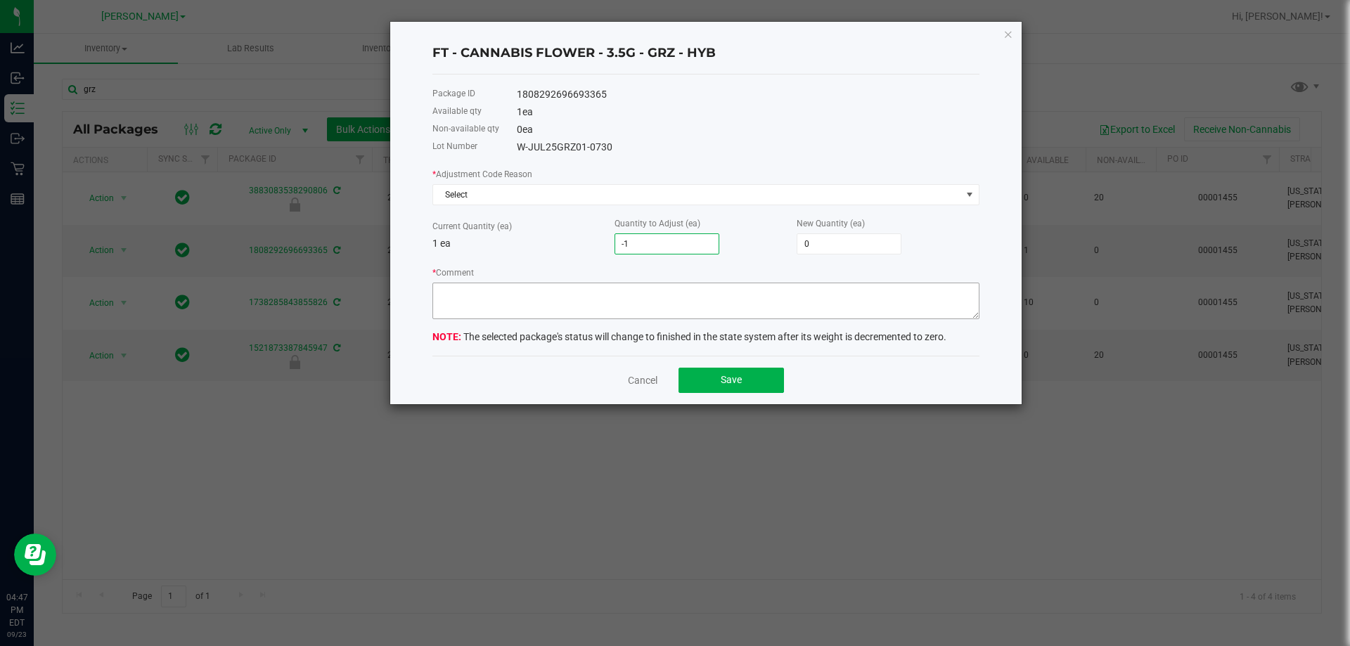
type input "-1"
click at [508, 292] on textarea "* Comment" at bounding box center [705, 301] width 547 height 37
type textarea "m"
type textarea "adjusted wrong item. Correcting"
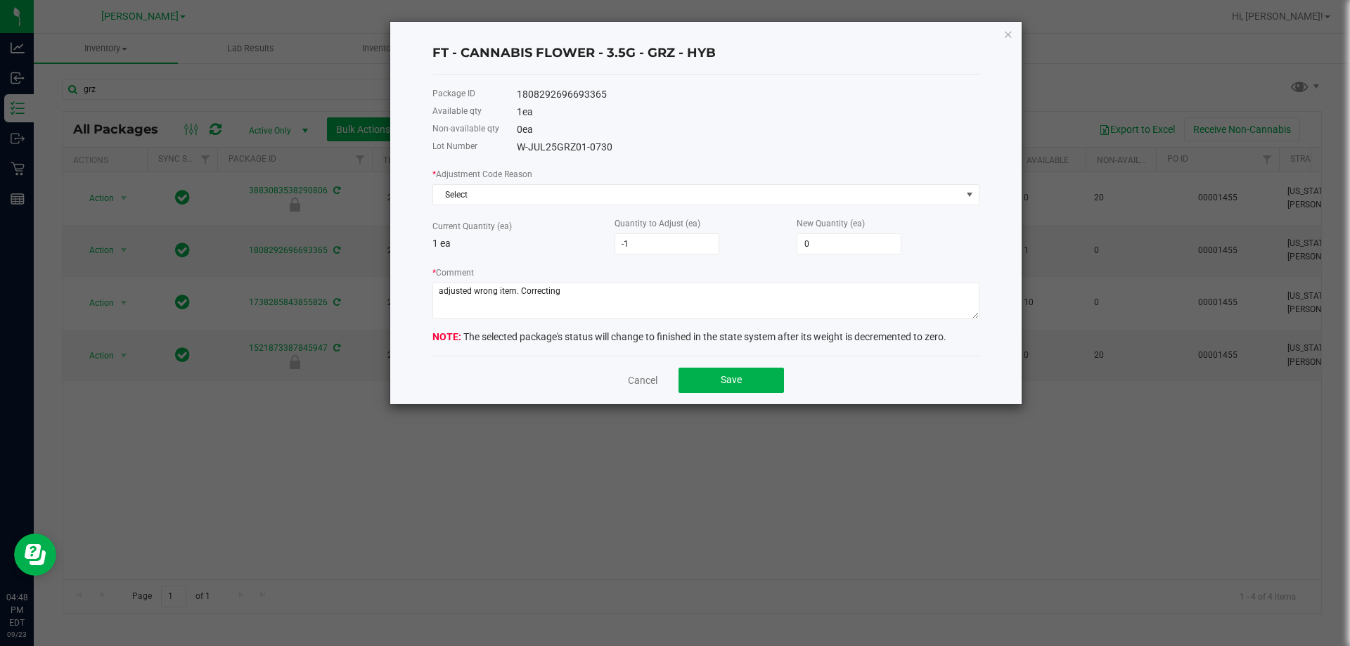
click at [552, 240] on p "1 ea" at bounding box center [523, 243] width 182 height 15
click at [675, 380] on button "Save" at bounding box center [730, 380] width 105 height 25
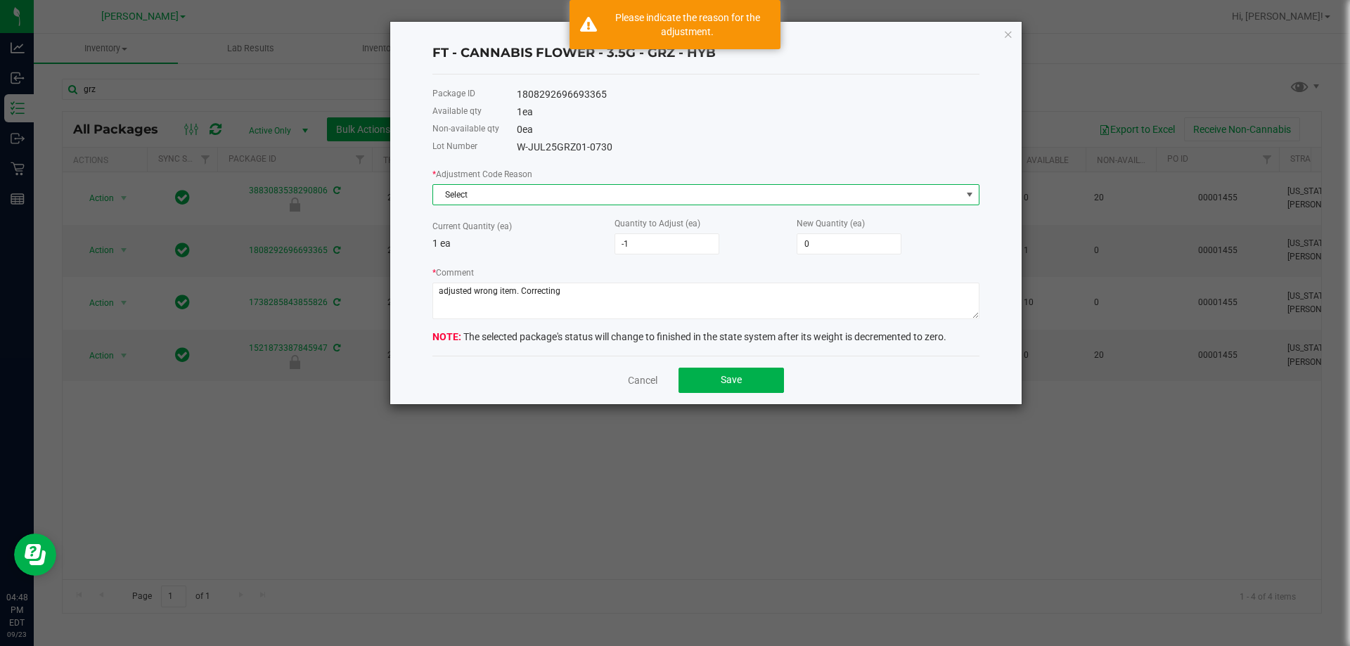
click at [451, 186] on span "Select" at bounding box center [697, 195] width 528 height 20
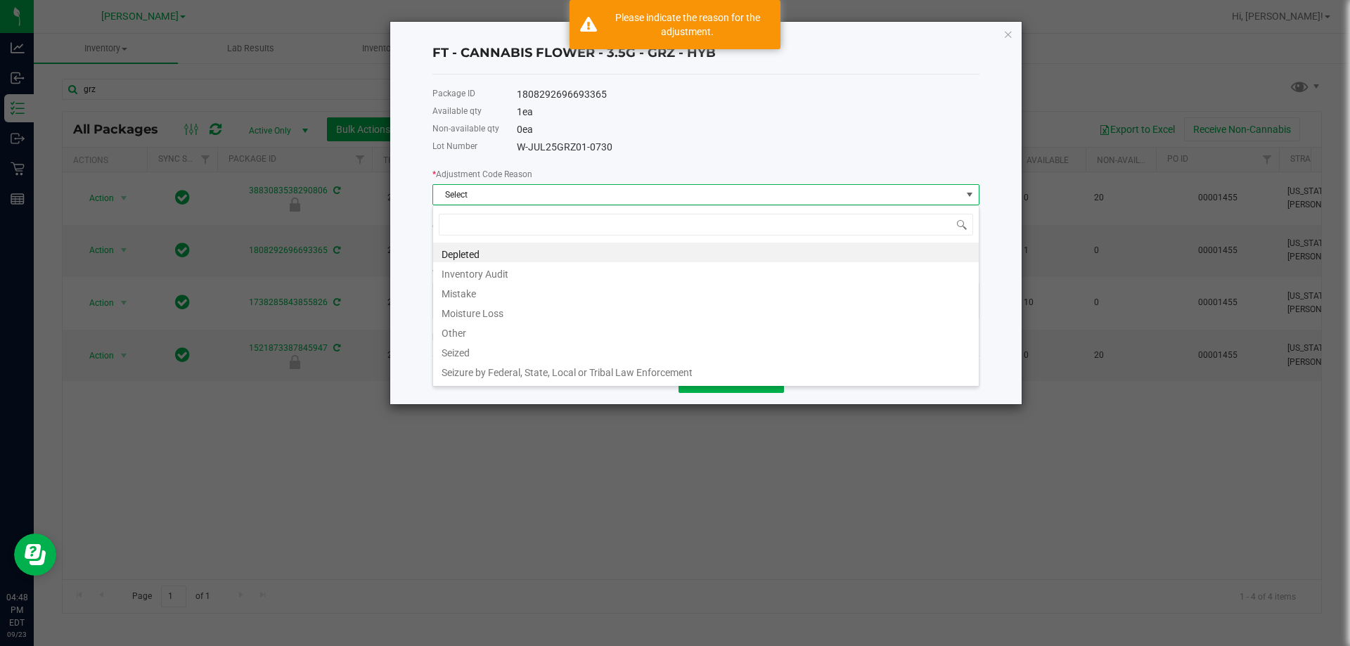
scroll to position [21, 547]
click at [471, 290] on li "Mistake" at bounding box center [706, 292] width 546 height 20
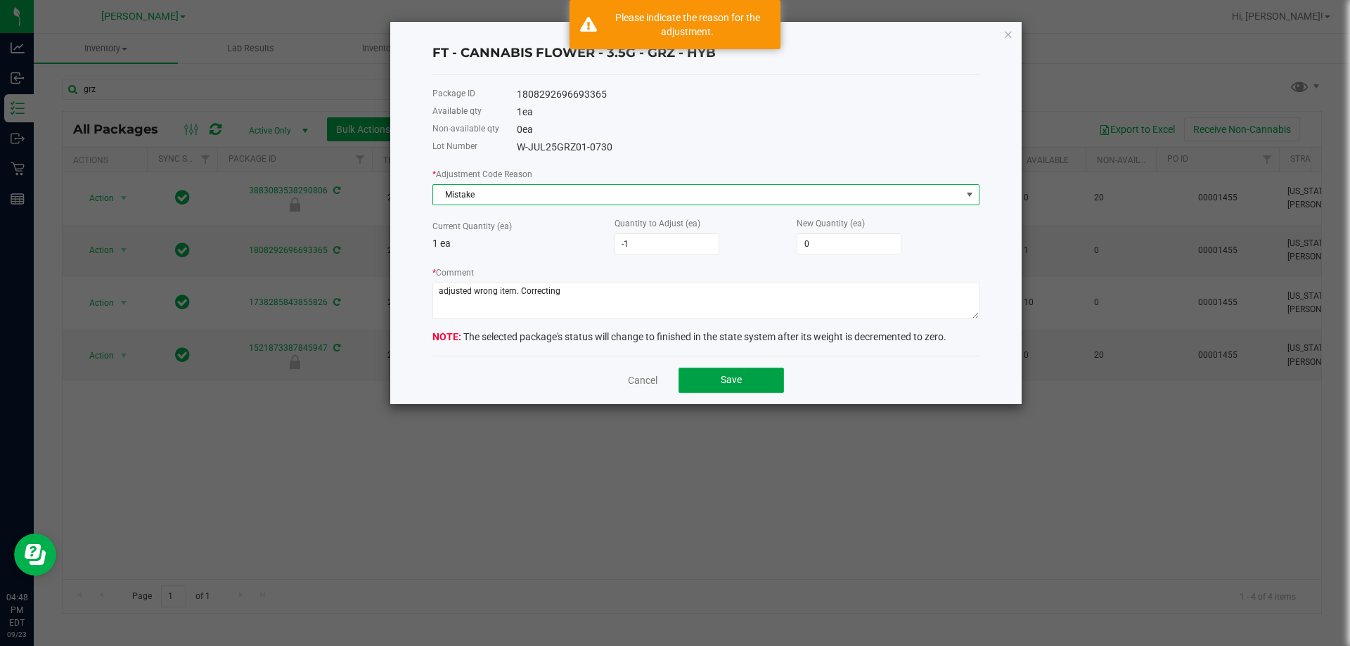
click at [675, 368] on button "Save" at bounding box center [730, 380] width 105 height 25
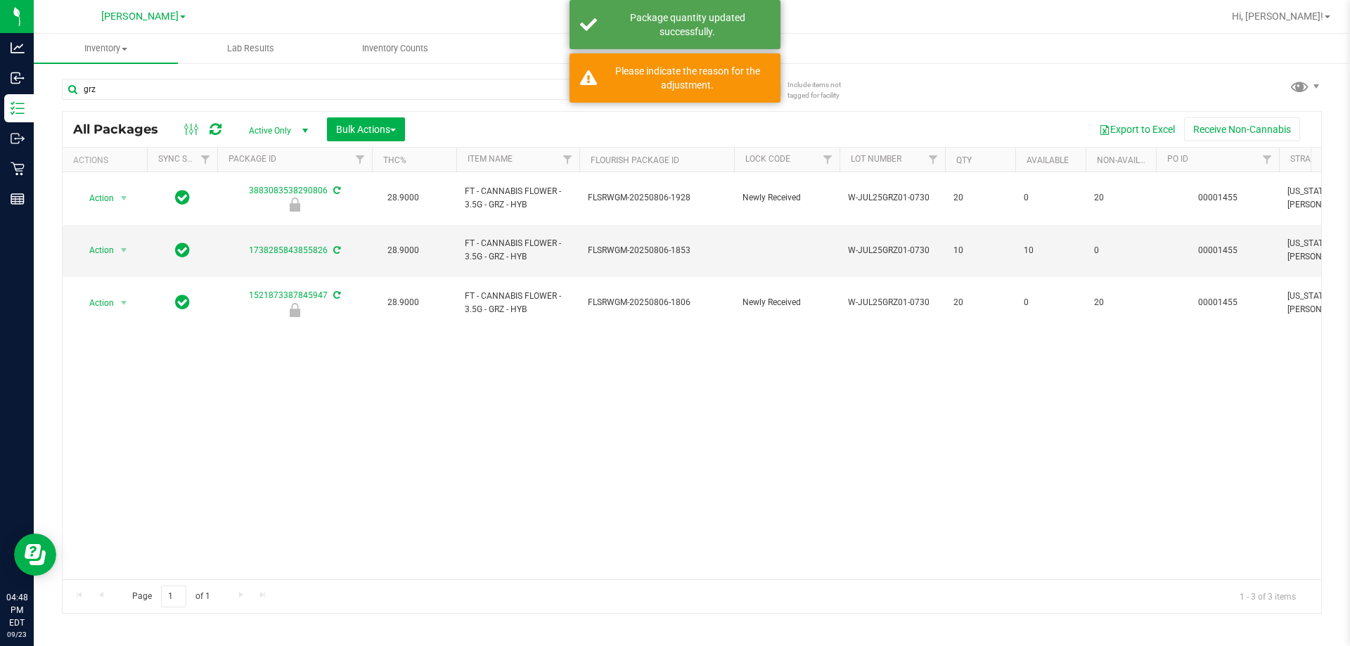
click at [675, 407] on div "Action Action Edit attributes Global inventory Locate package Package audit log…" at bounding box center [692, 375] width 1259 height 407
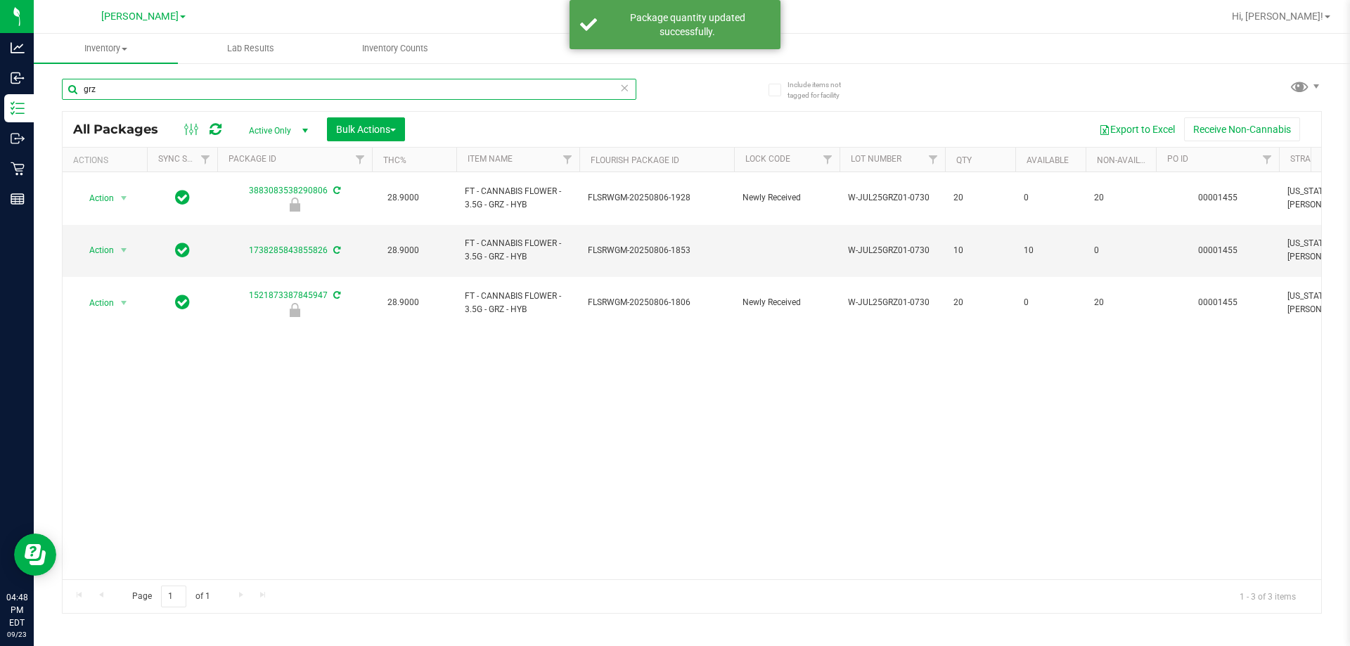
drag, startPoint x: 101, startPoint y: 83, endPoint x: 39, endPoint y: 79, distance: 62.0
click at [39, 79] on div "Include items not tagged for facility grz All Packages Active Only Active Only …" at bounding box center [692, 276] width 1316 height 429
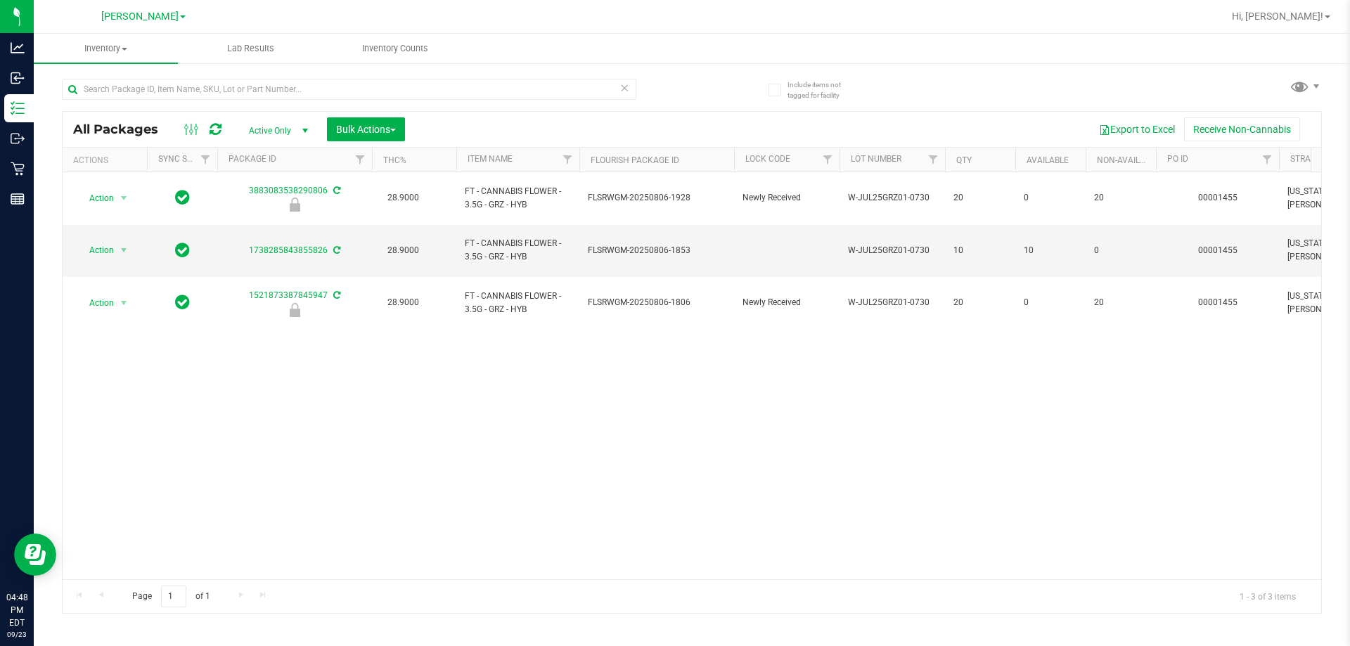
click at [439, 340] on div "Action Action Edit attributes Global inventory Locate package Package audit log…" at bounding box center [692, 375] width 1259 height 407
